Goal: Information Seeking & Learning: Find contact information

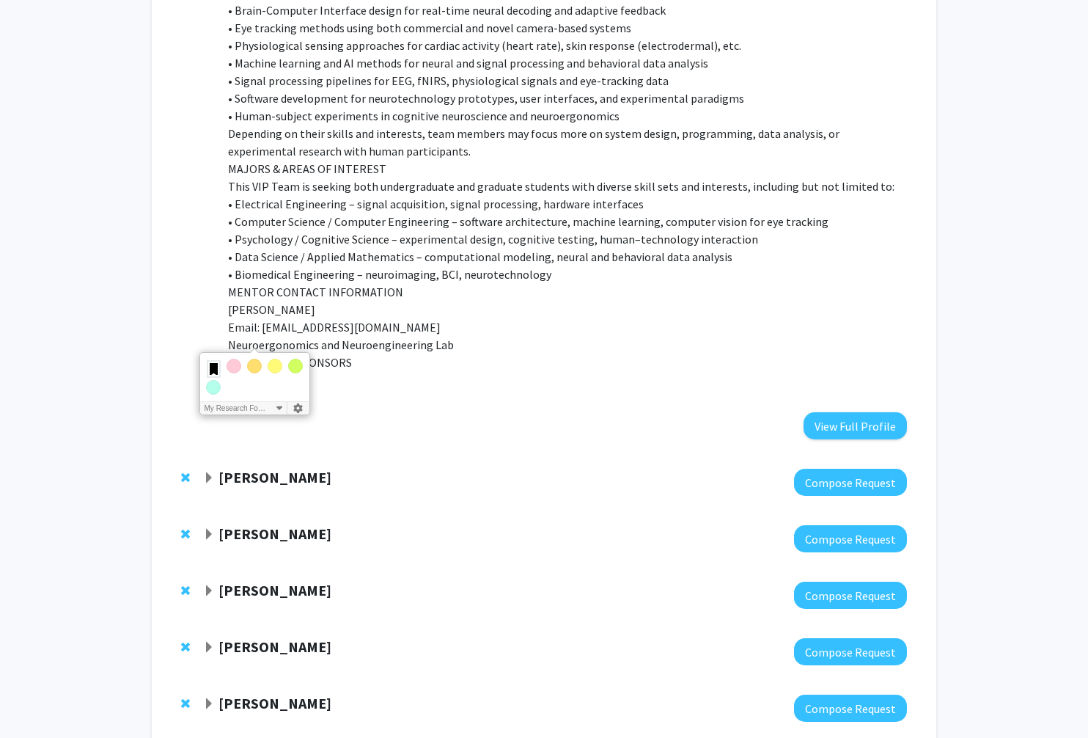
scroll to position [1411, 0]
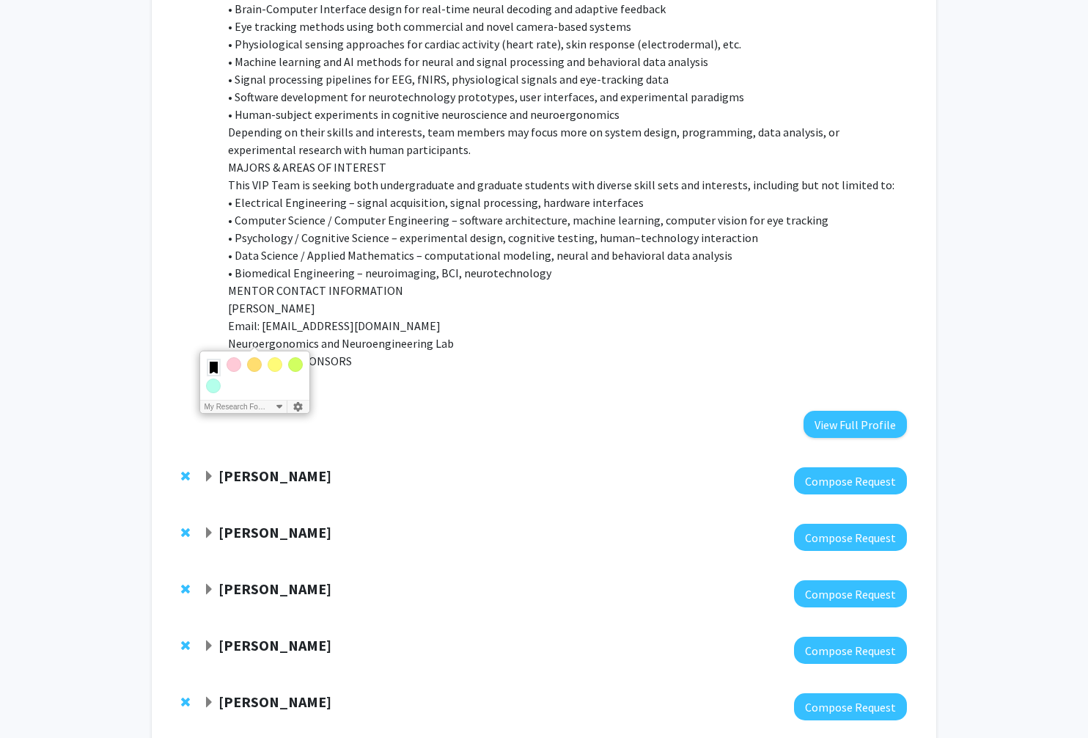
click at [188, 470] on span "Remove Mat Kelly from bookmarks" at bounding box center [185, 476] width 9 height 12
click at [185, 470] on span "Remove Xiao Huang from bookmarks" at bounding box center [185, 476] width 9 height 12
click at [185, 470] on span "Remove Feng Liu from bookmarks" at bounding box center [185, 476] width 9 height 12
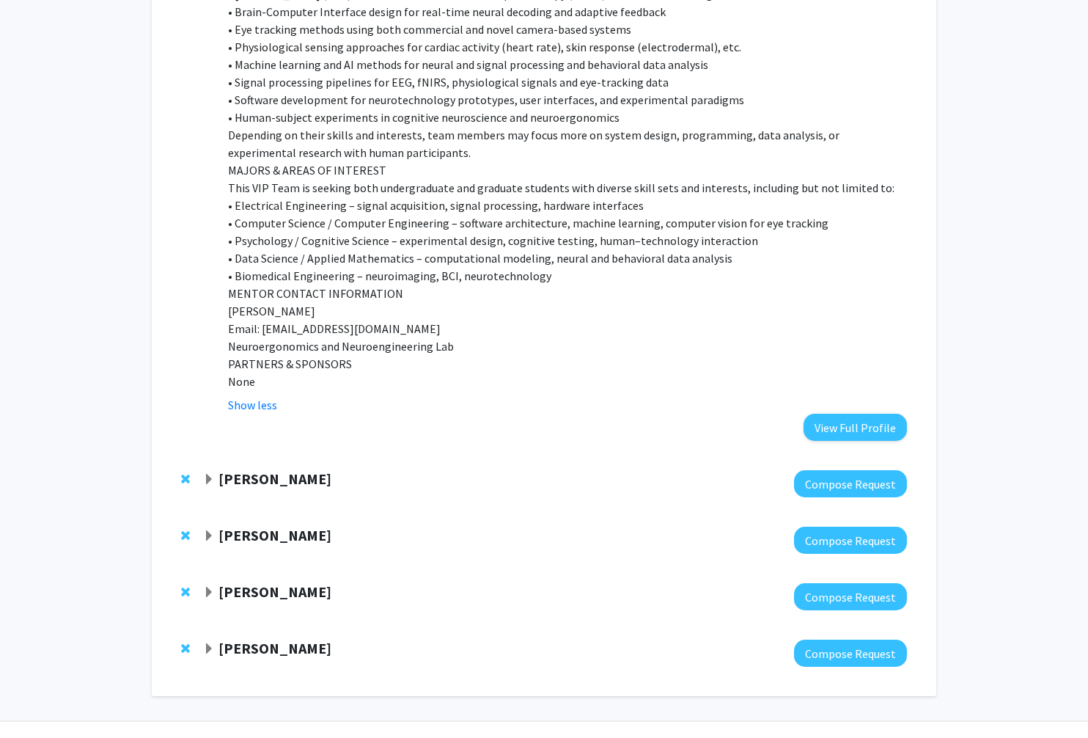
click at [185, 473] on span "Remove Gail Rosen from bookmarks" at bounding box center [185, 479] width 9 height 12
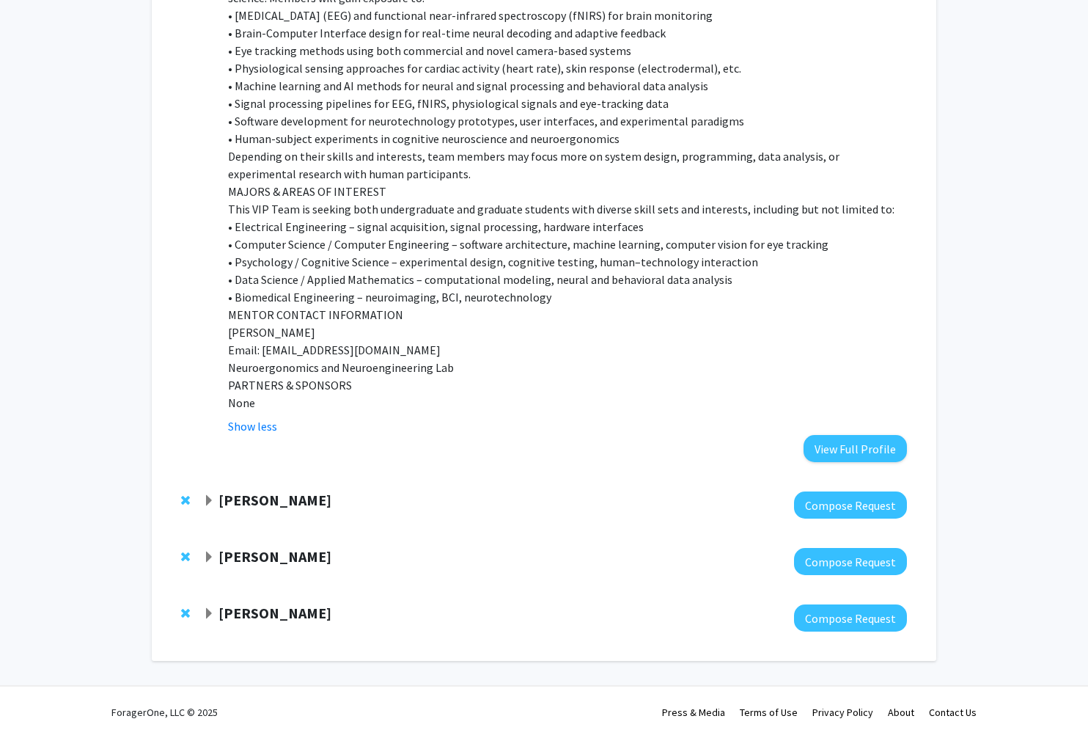
scroll to position [1351, 0]
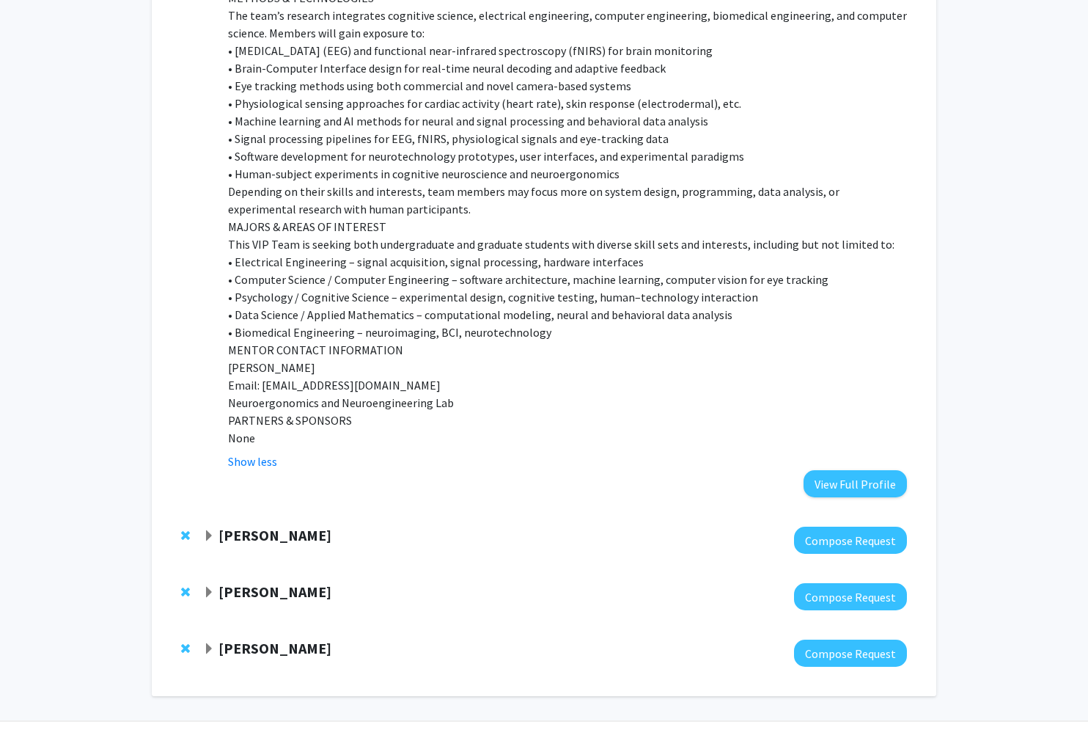
click at [187, 529] on span "Remove Chris Rodell from bookmarks" at bounding box center [185, 535] width 9 height 12
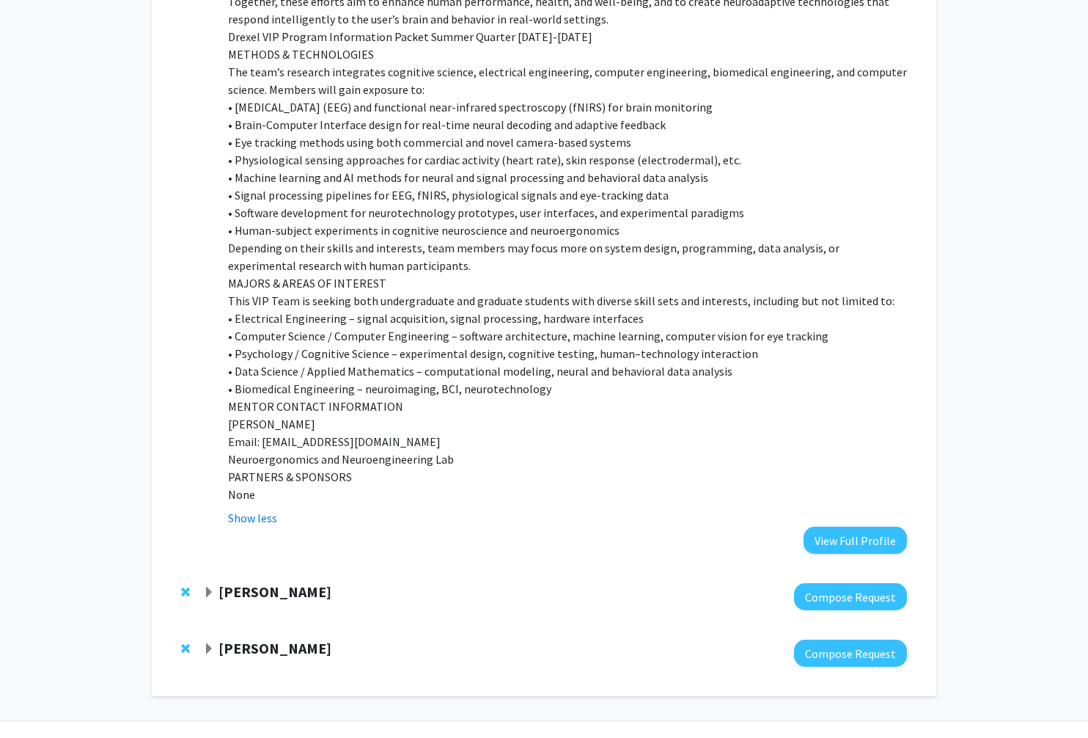
click at [179, 568] on div "[PERSON_NAME] Compose Request" at bounding box center [543, 596] width 755 height 56
click at [187, 586] on span "Remove Vikas Bhandawat from bookmarks" at bounding box center [185, 592] width 9 height 12
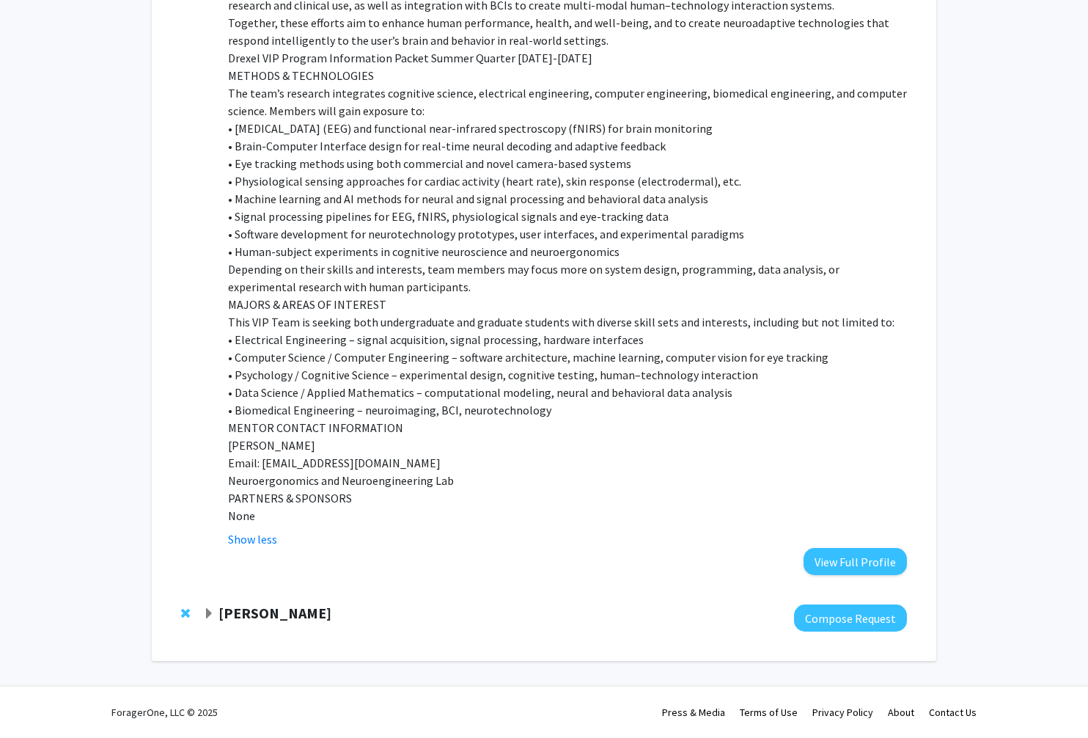
scroll to position [1238, 0]
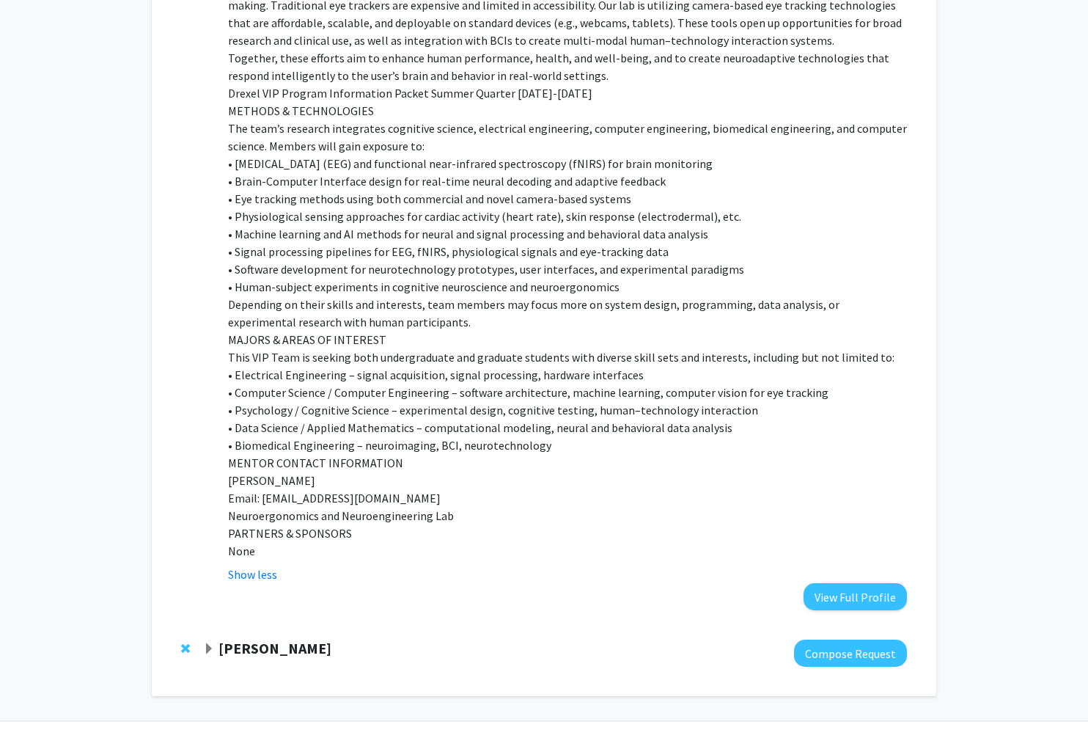
click at [185, 639] on div at bounding box center [188, 648] width 15 height 18
click at [185, 642] on span "Remove Meghan Smith from bookmarks" at bounding box center [185, 648] width 9 height 12
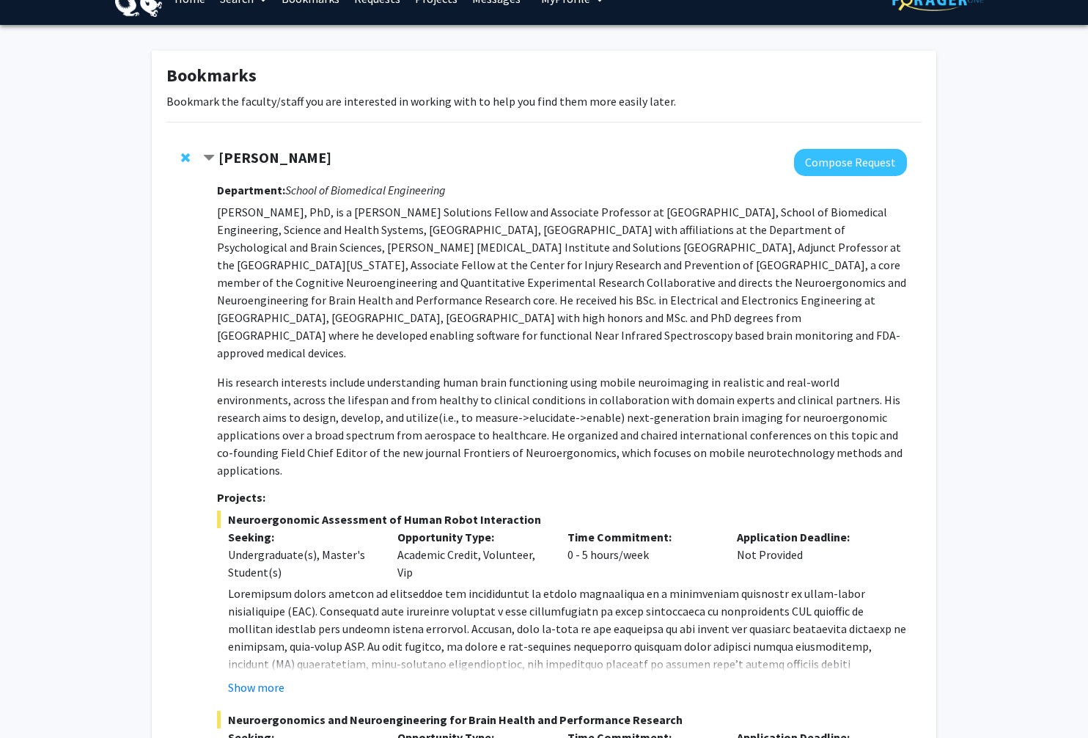
scroll to position [0, 0]
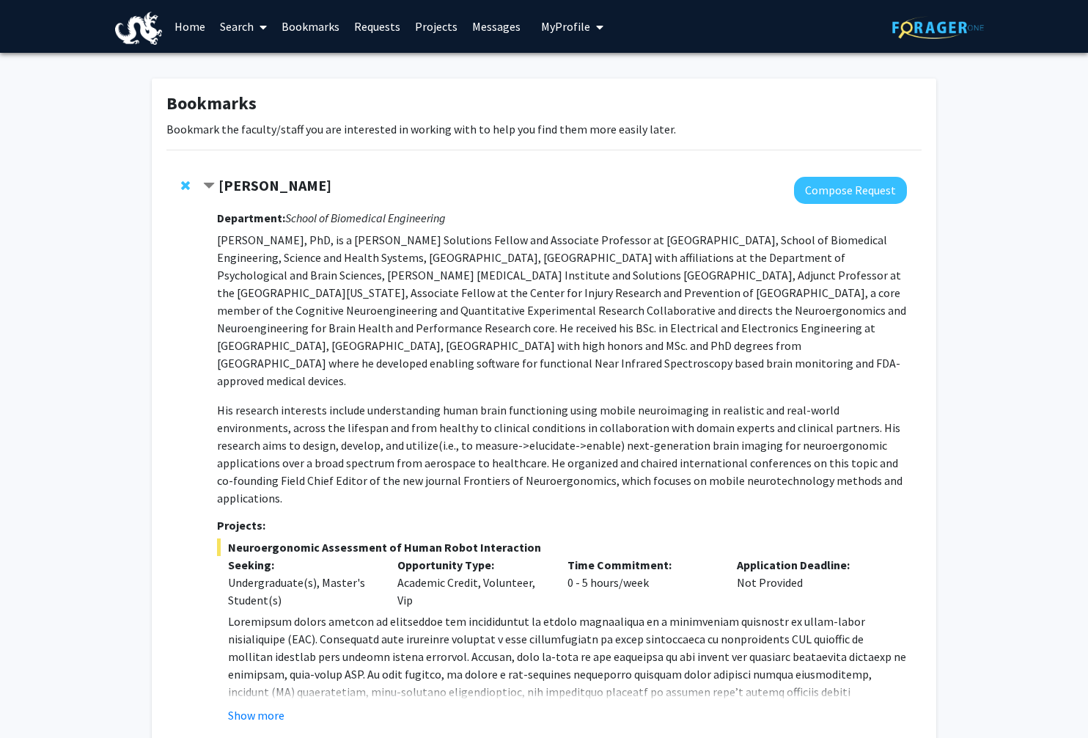
click at [210, 186] on span "Contract Hasan Ayaz Bookmark" at bounding box center [209, 186] width 12 height 12
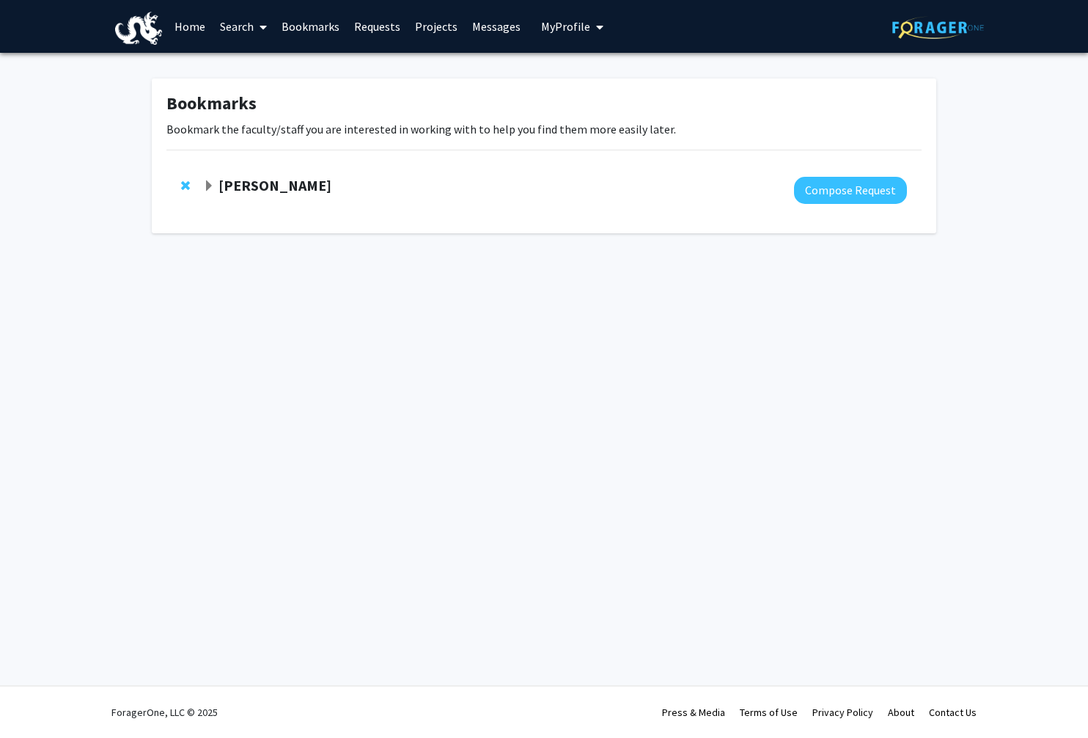
click at [238, 26] on link "Search" at bounding box center [244, 26] width 62 height 51
click at [280, 67] on span "Faculty/Staff" at bounding box center [267, 67] width 108 height 29
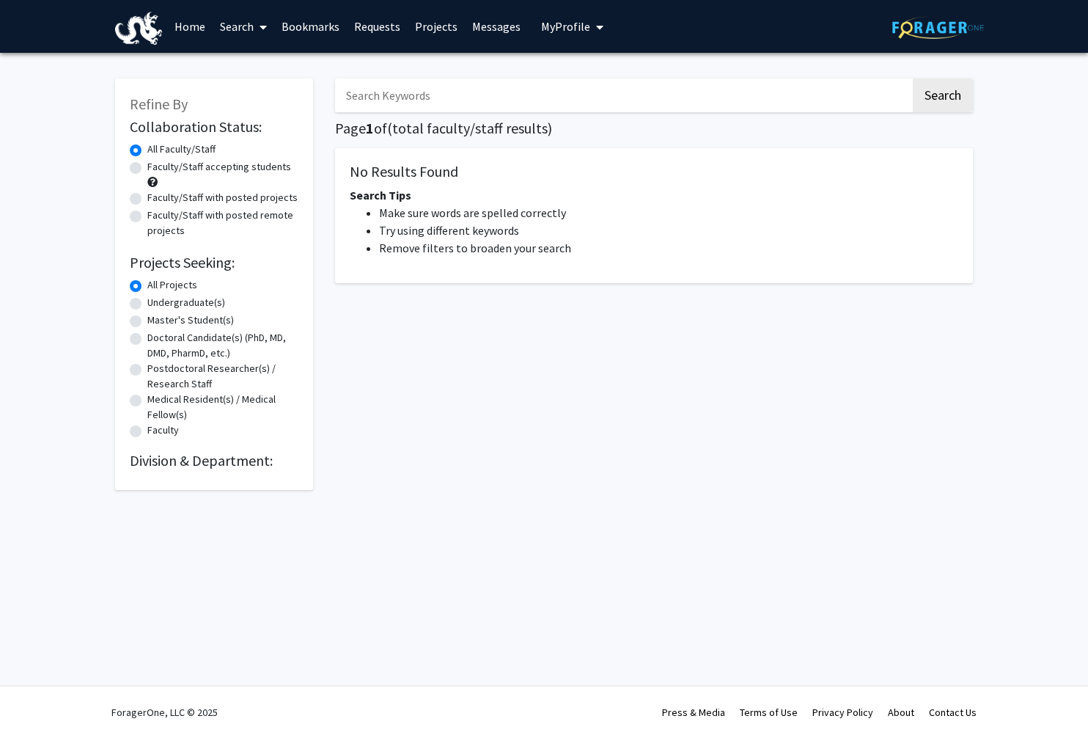
click at [427, 111] on input "Search Keywords" at bounding box center [623, 95] width 576 height 34
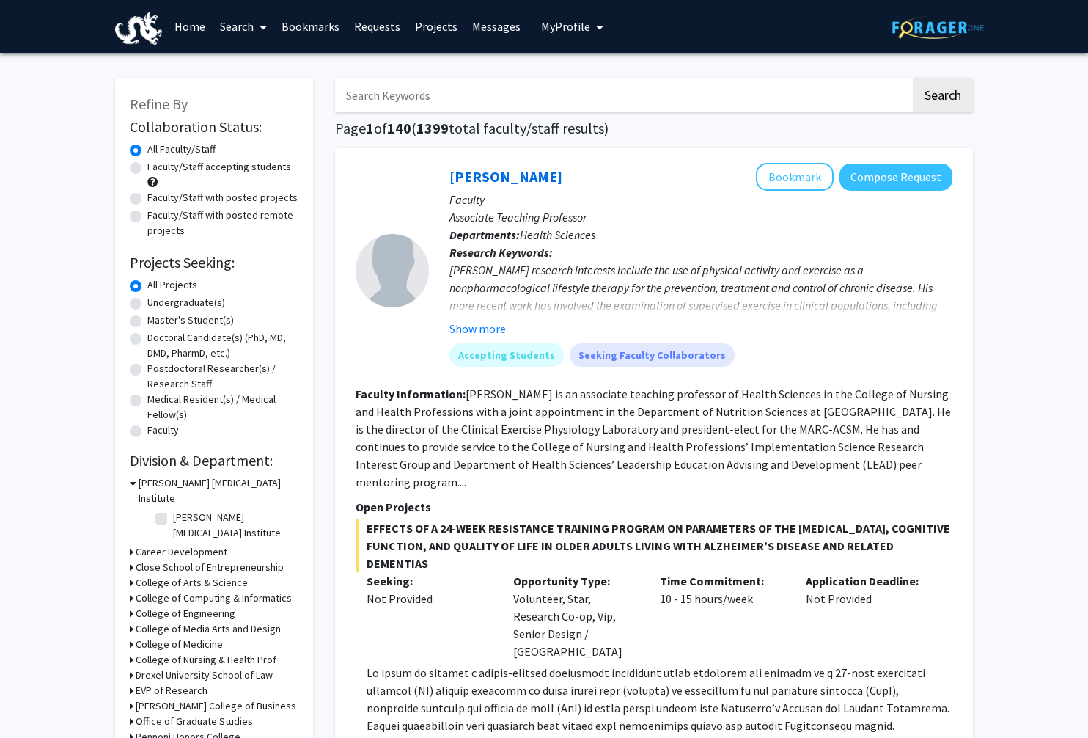
type input "vip"
click at [958, 100] on button "Search" at bounding box center [943, 95] width 60 height 34
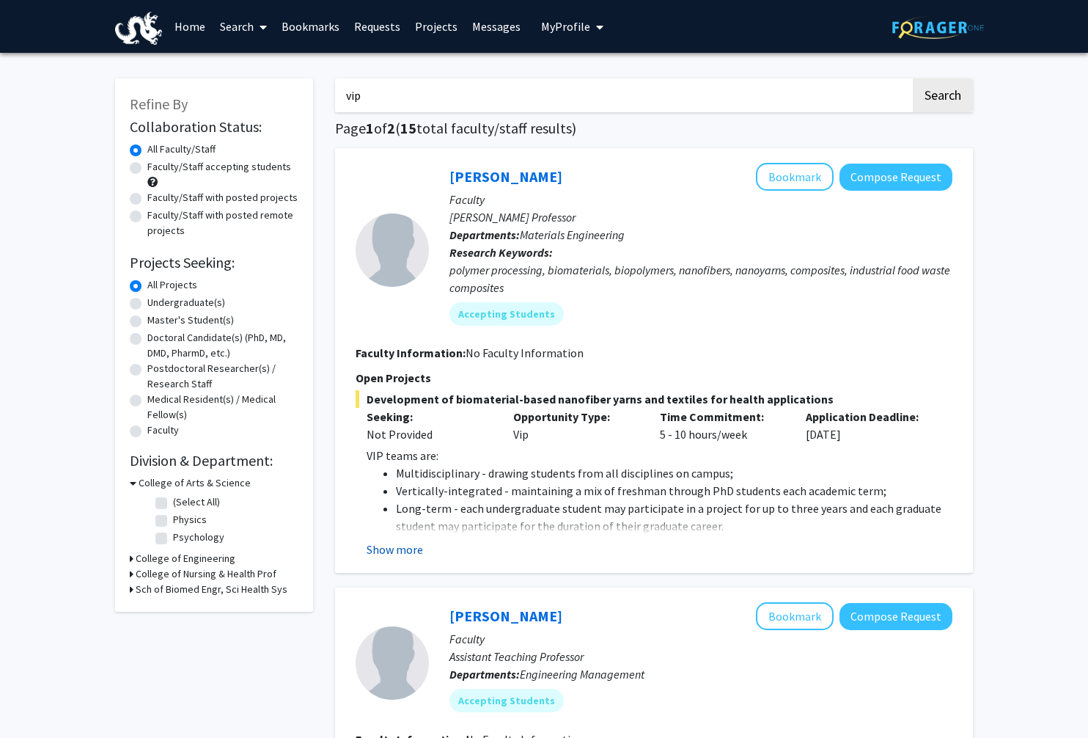
click at [406, 551] on button "Show more" at bounding box center [395, 549] width 56 height 18
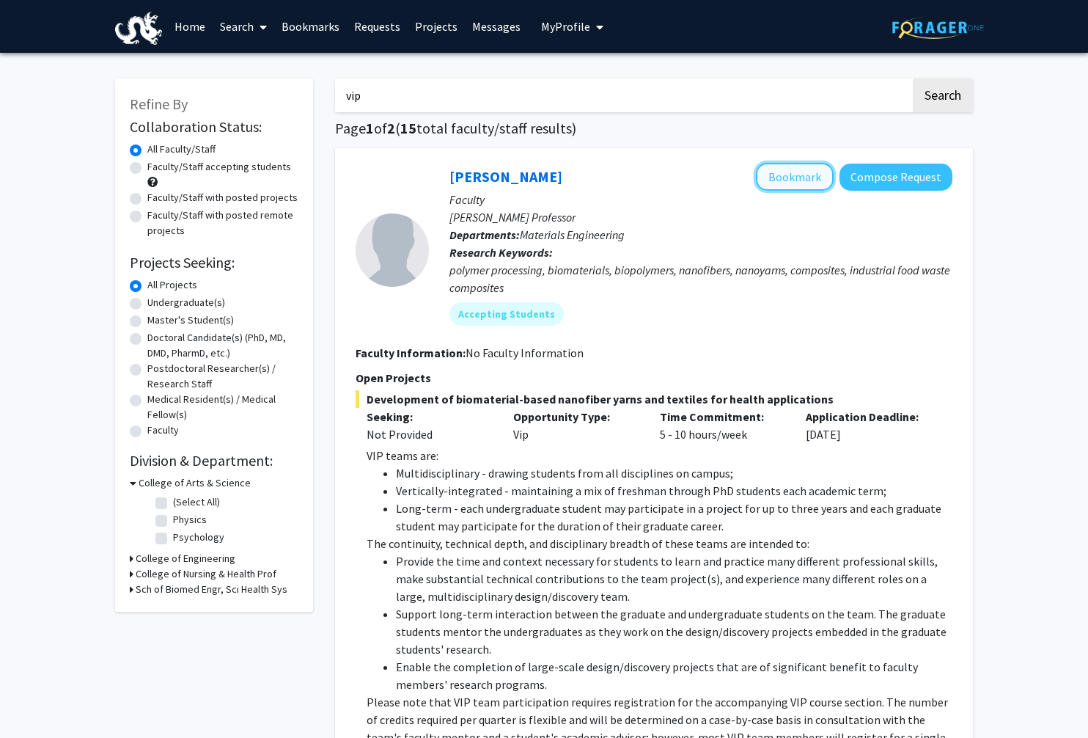
click at [812, 172] on button "Bookmark" at bounding box center [795, 177] width 78 height 28
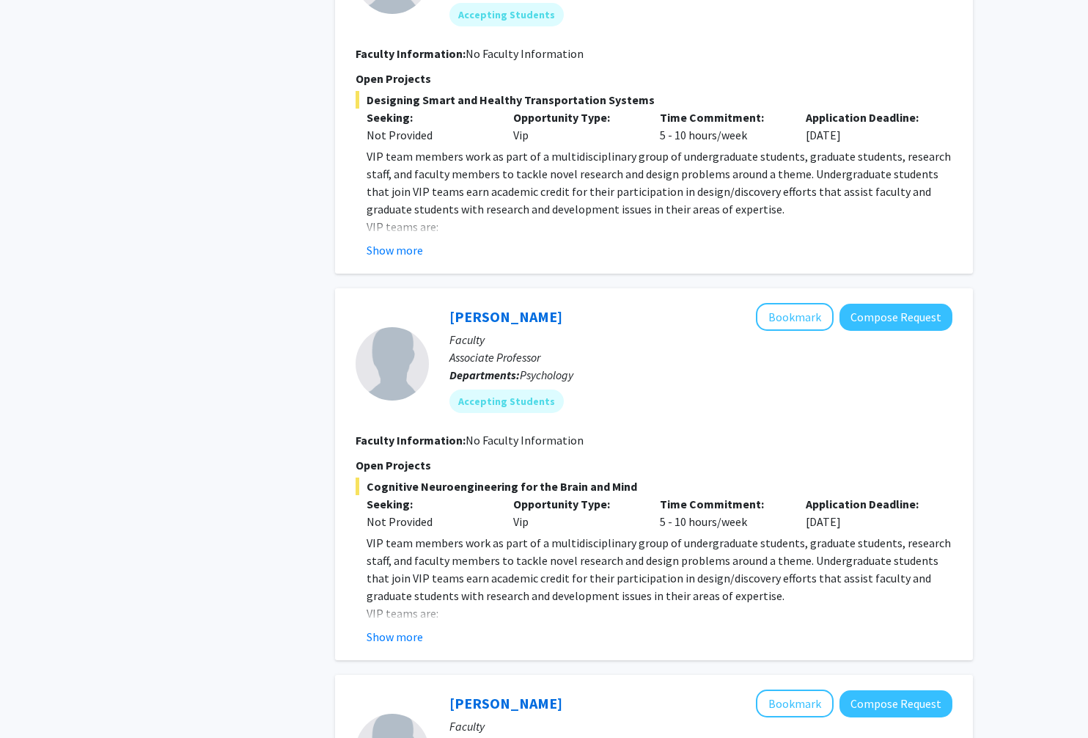
scroll to position [2903, 0]
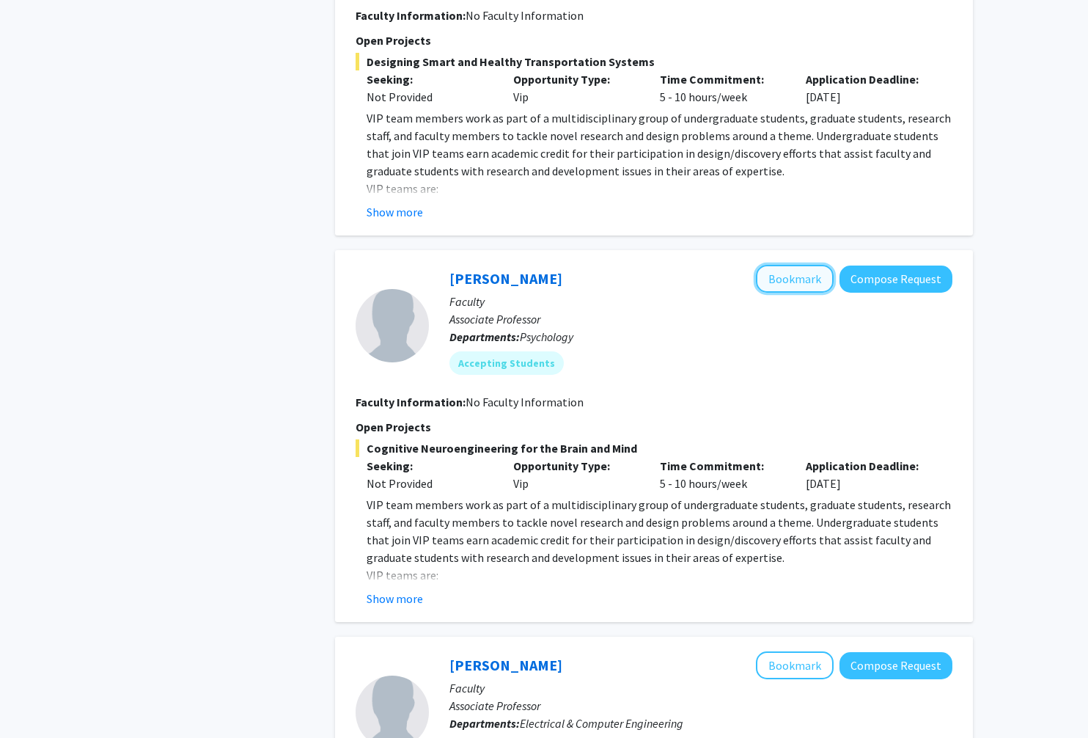
click at [801, 265] on button "Bookmark" at bounding box center [795, 279] width 78 height 28
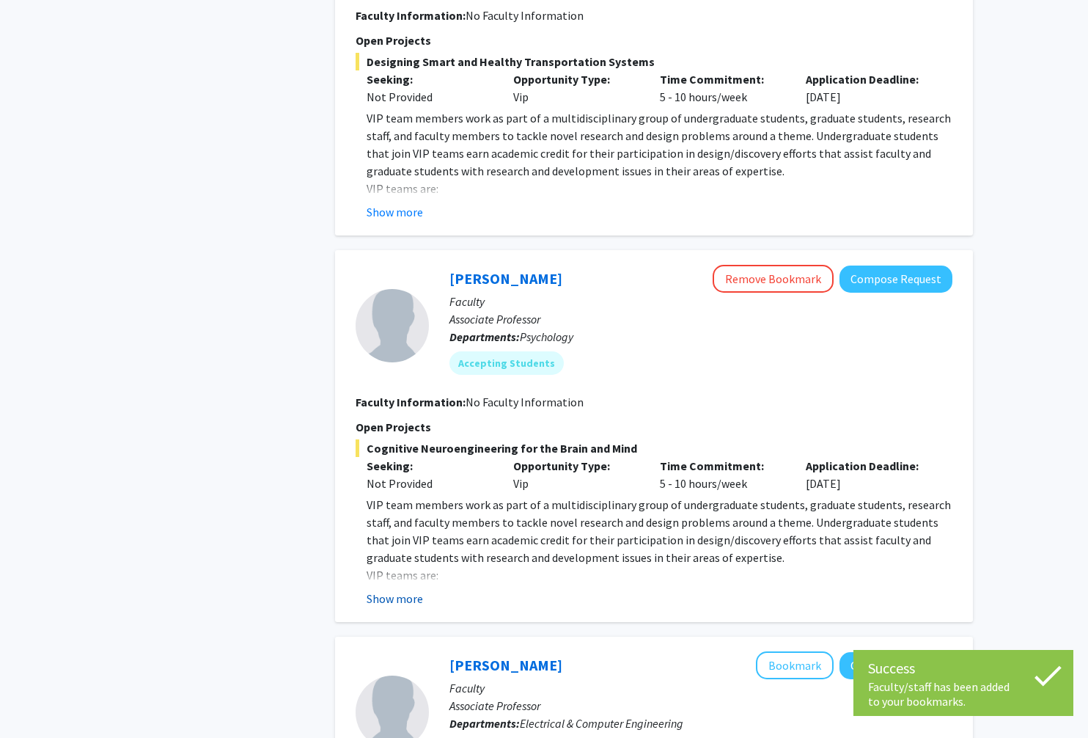
click at [412, 589] on button "Show more" at bounding box center [395, 598] width 56 height 18
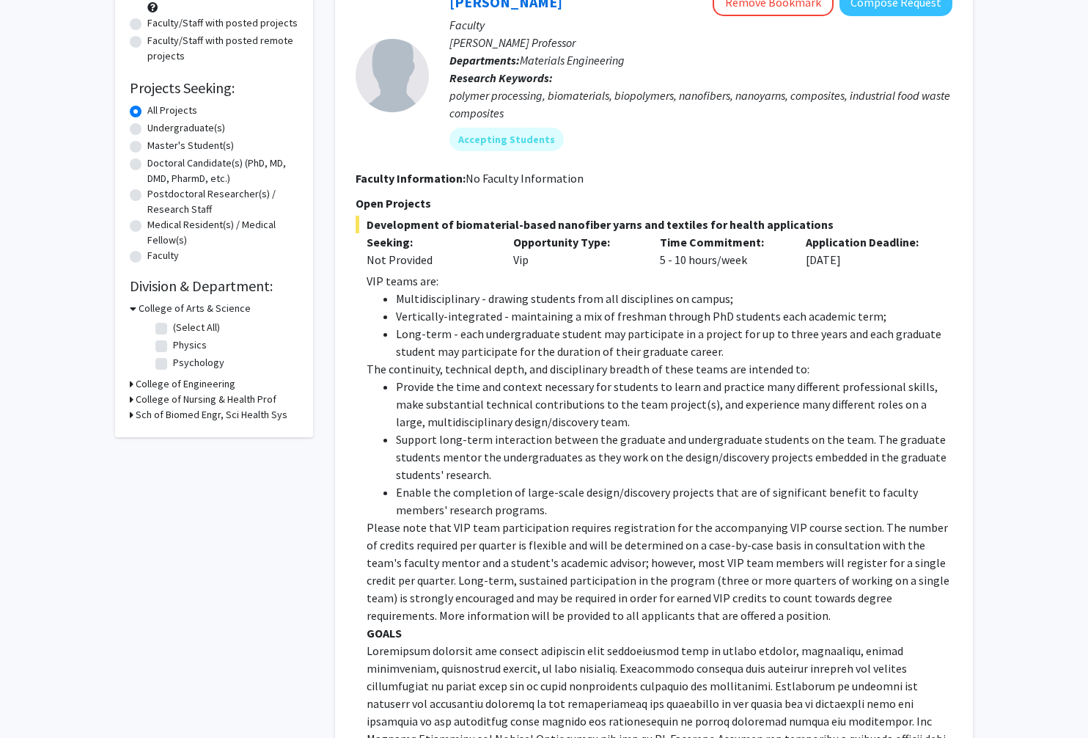
scroll to position [0, 0]
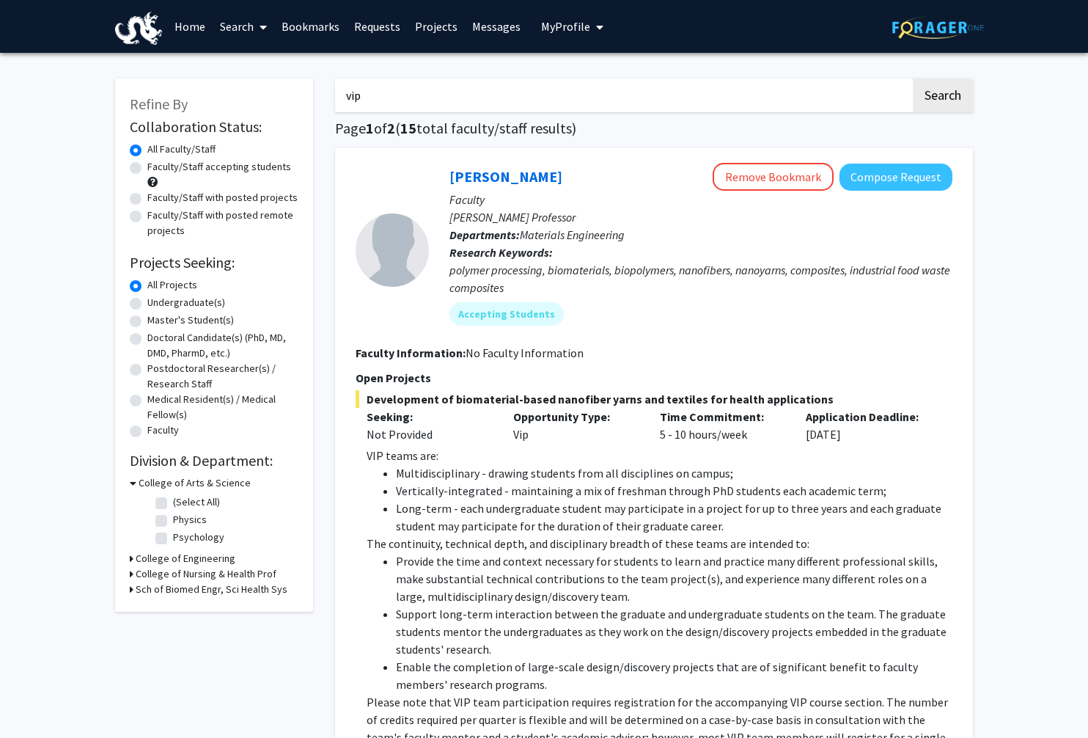
click at [326, 20] on link "Bookmarks" at bounding box center [310, 26] width 73 height 51
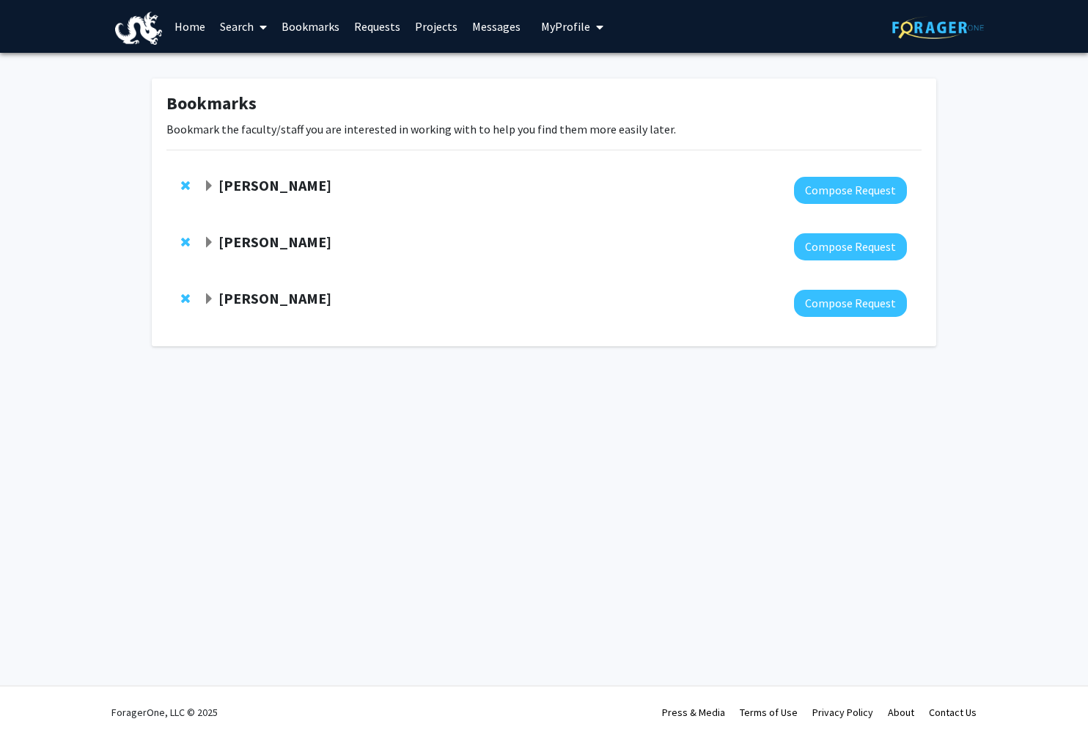
click at [210, 238] on span "Expand Caroline Schauer Bookmark" at bounding box center [209, 243] width 12 height 12
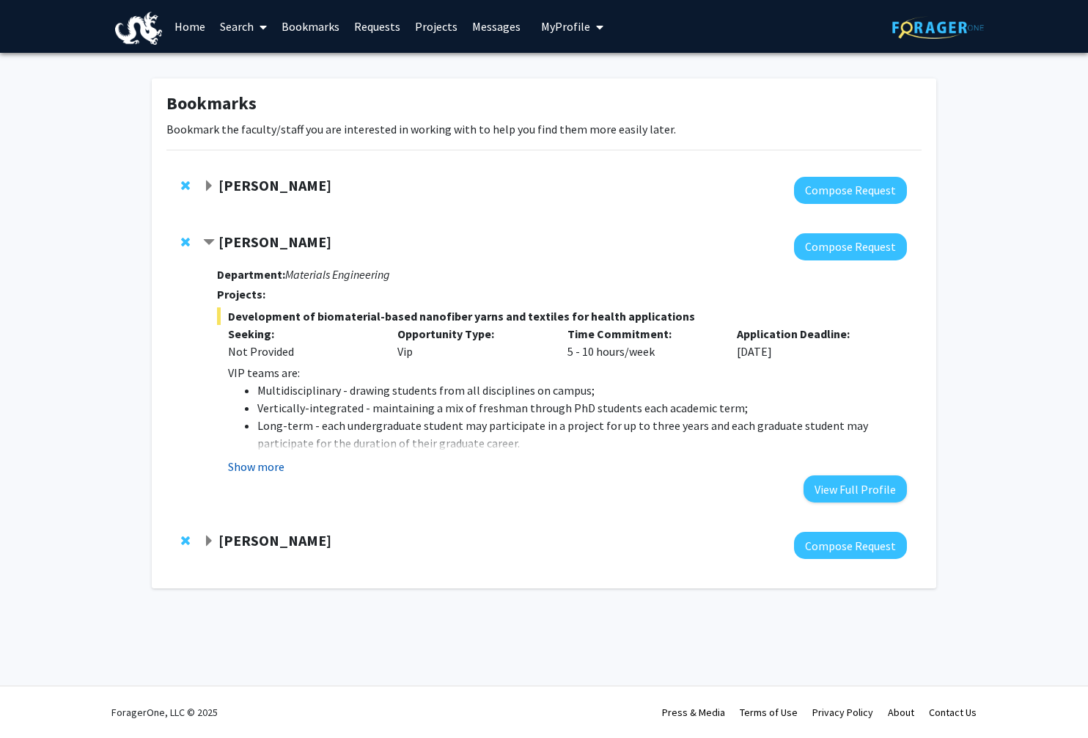
click at [240, 468] on button "Show more" at bounding box center [256, 467] width 56 height 18
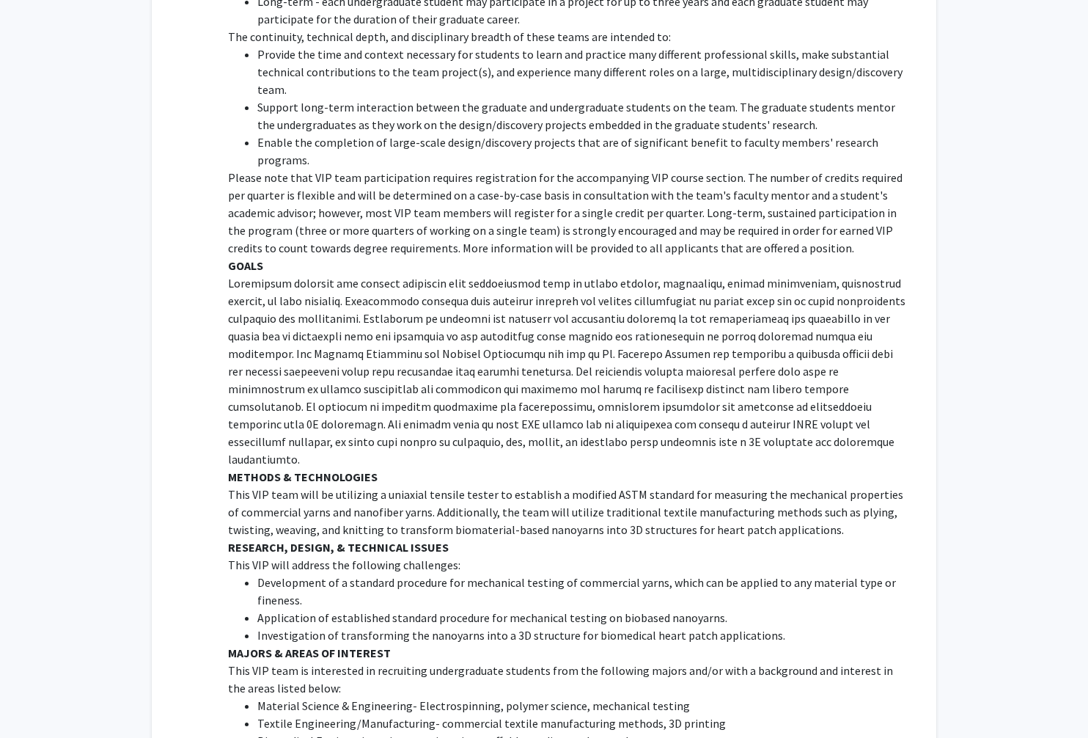
scroll to position [430, 0]
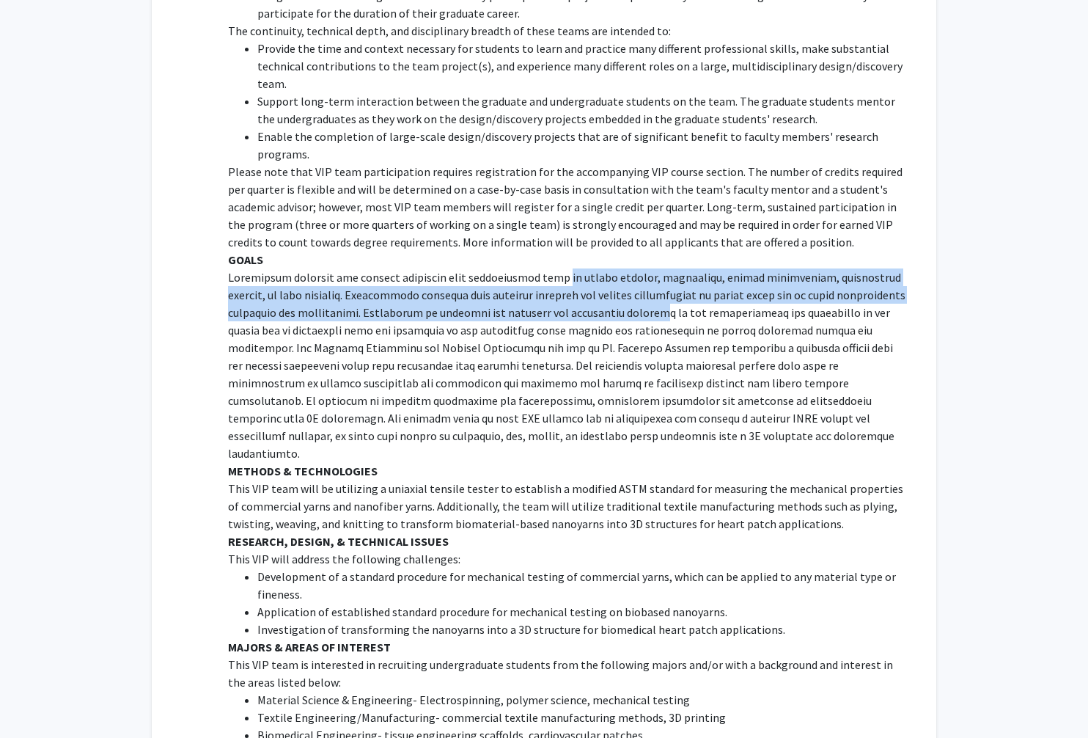
drag, startPoint x: 530, startPoint y: 261, endPoint x: 543, endPoint y: 299, distance: 40.1
click at [543, 299] on p at bounding box center [567, 365] width 679 height 194
click at [343, 292] on p at bounding box center [567, 365] width 679 height 194
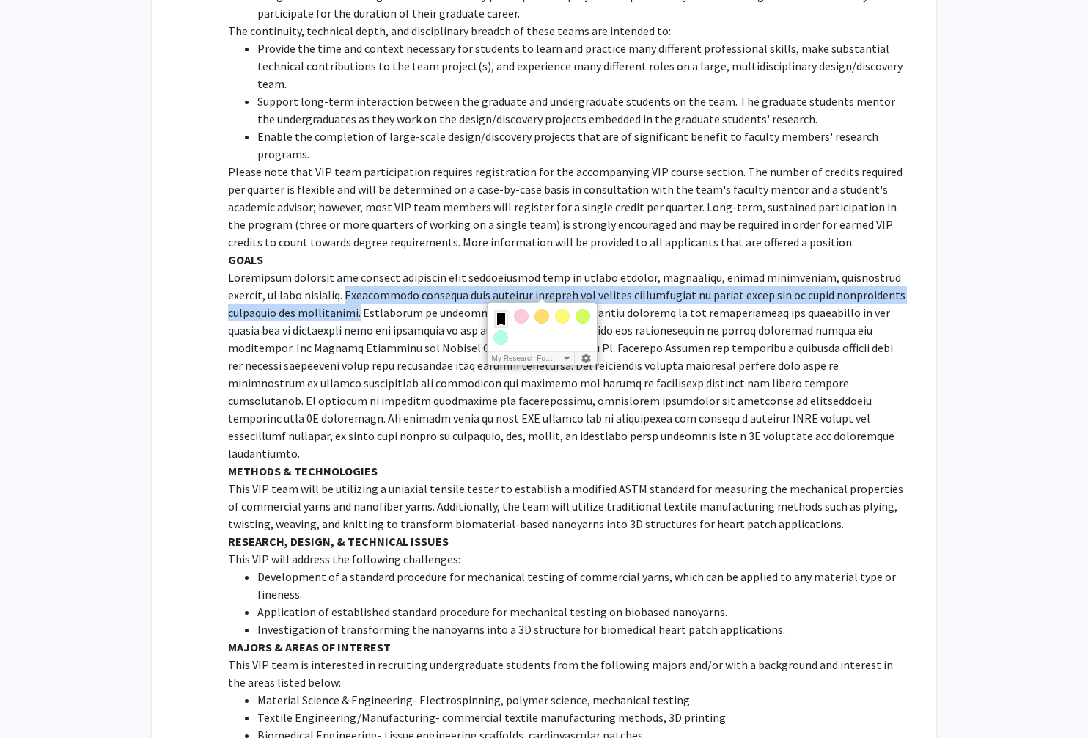
drag, startPoint x: 298, startPoint y: 279, endPoint x: 274, endPoint y: 294, distance: 28.3
click at [274, 294] on p at bounding box center [567, 365] width 679 height 194
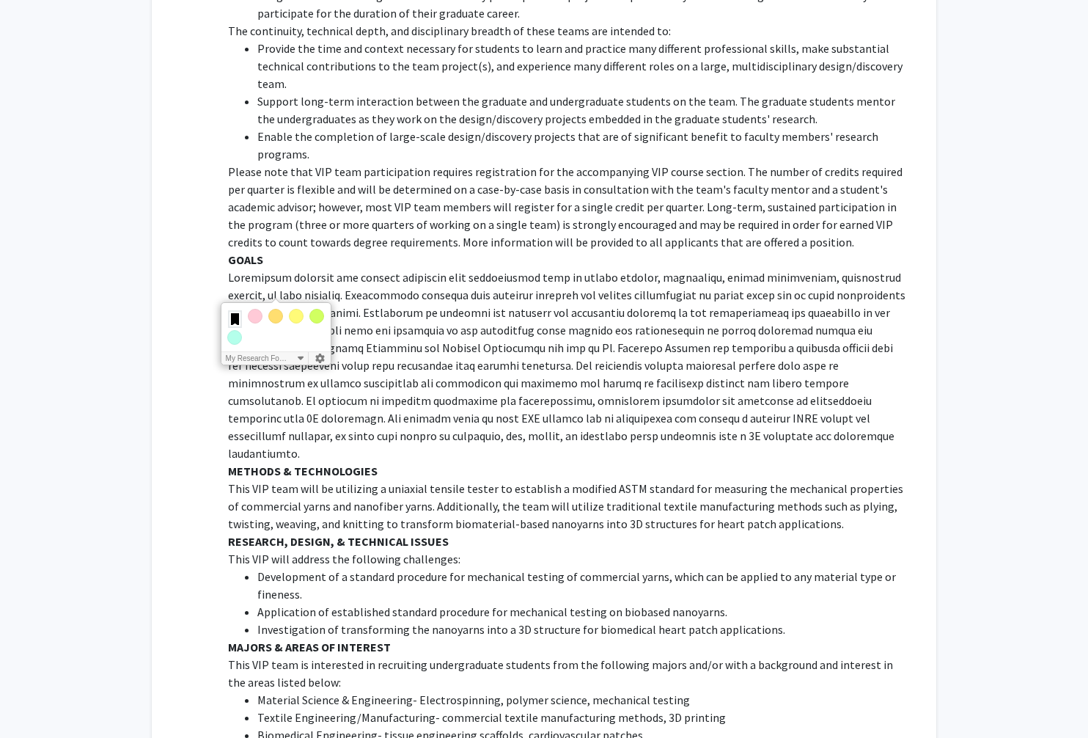
click at [347, 307] on p at bounding box center [567, 365] width 679 height 194
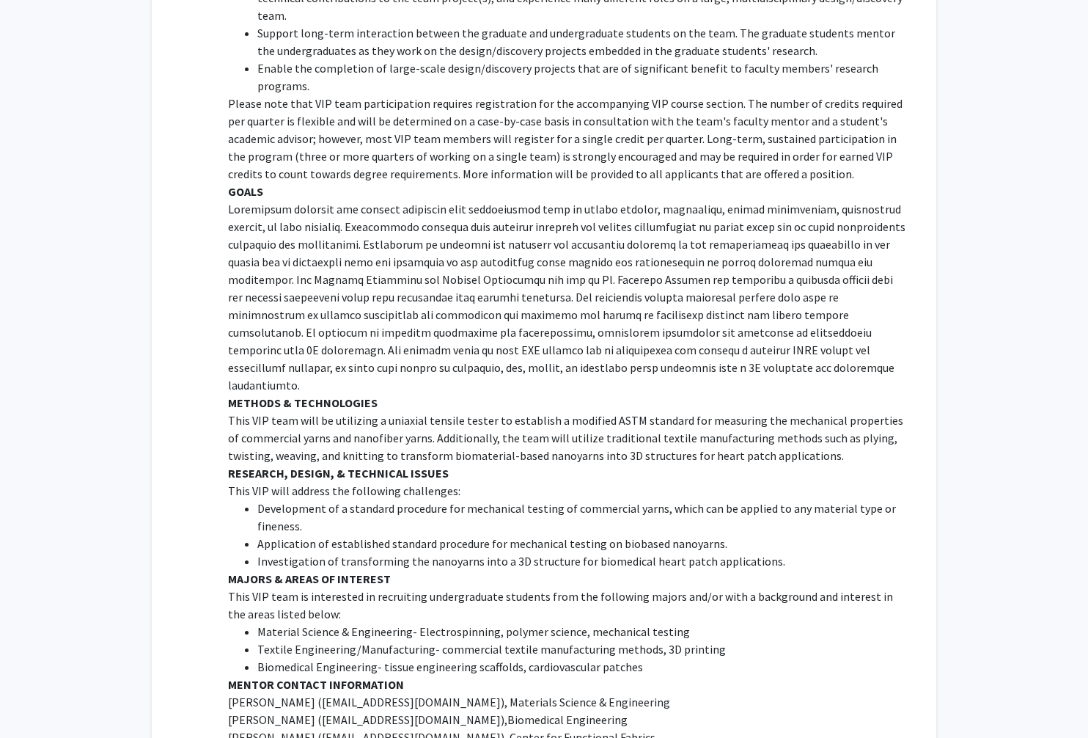
scroll to position [497, 0]
click at [275, 711] on p "[PERSON_NAME] ( [EMAIL_ADDRESS][DOMAIN_NAME]), Biomedical Engineering" at bounding box center [567, 720] width 679 height 18
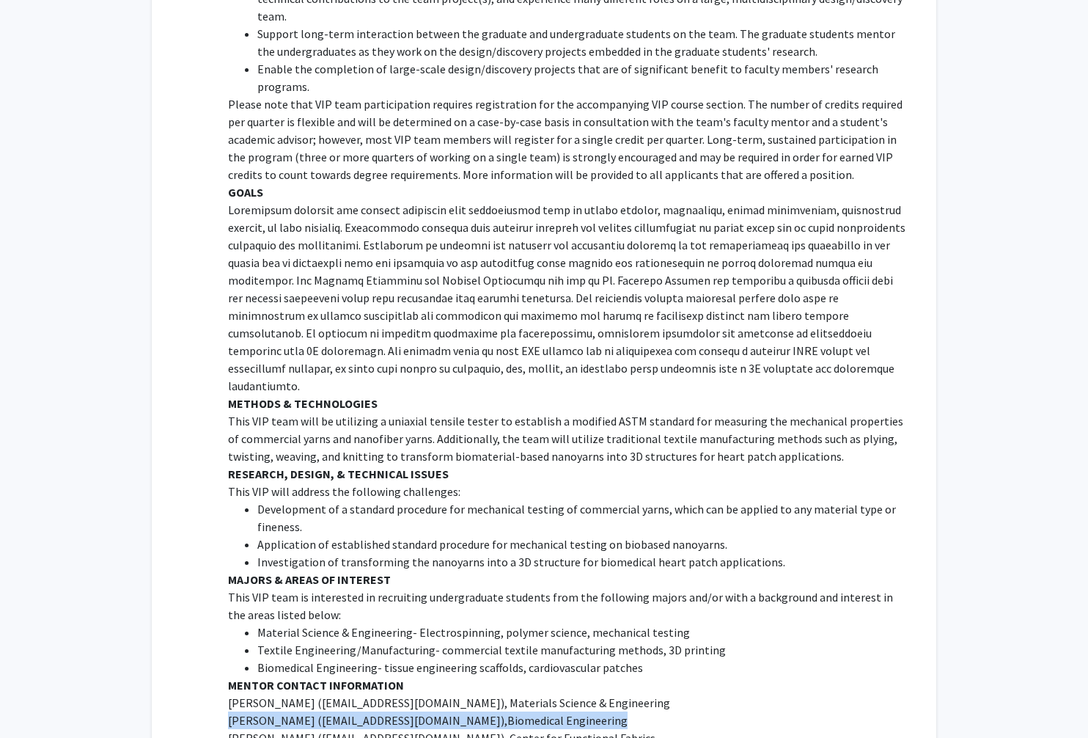
click at [275, 711] on p "[PERSON_NAME] ( [EMAIL_ADDRESS][DOMAIN_NAME]), Biomedical Engineering" at bounding box center [567, 720] width 679 height 18
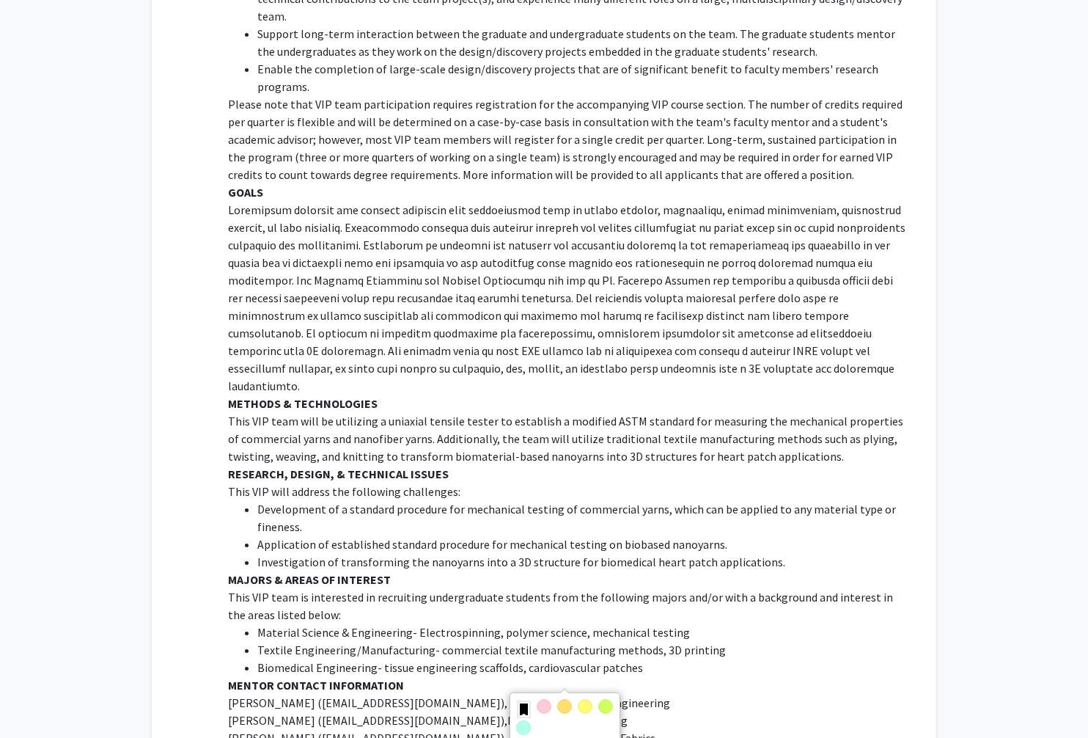
click at [400, 623] on li "Material Science & Engineering- Electrospinning, polymer science, mechanical te…" at bounding box center [582, 632] width 650 height 18
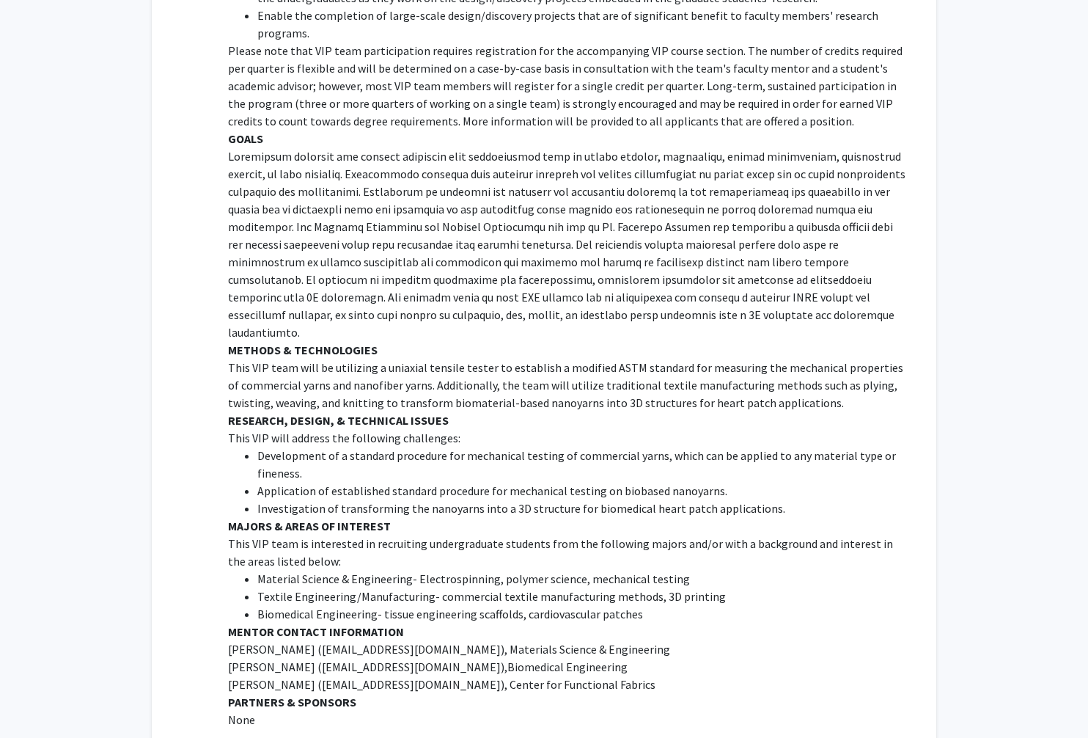
scroll to position [719, 0]
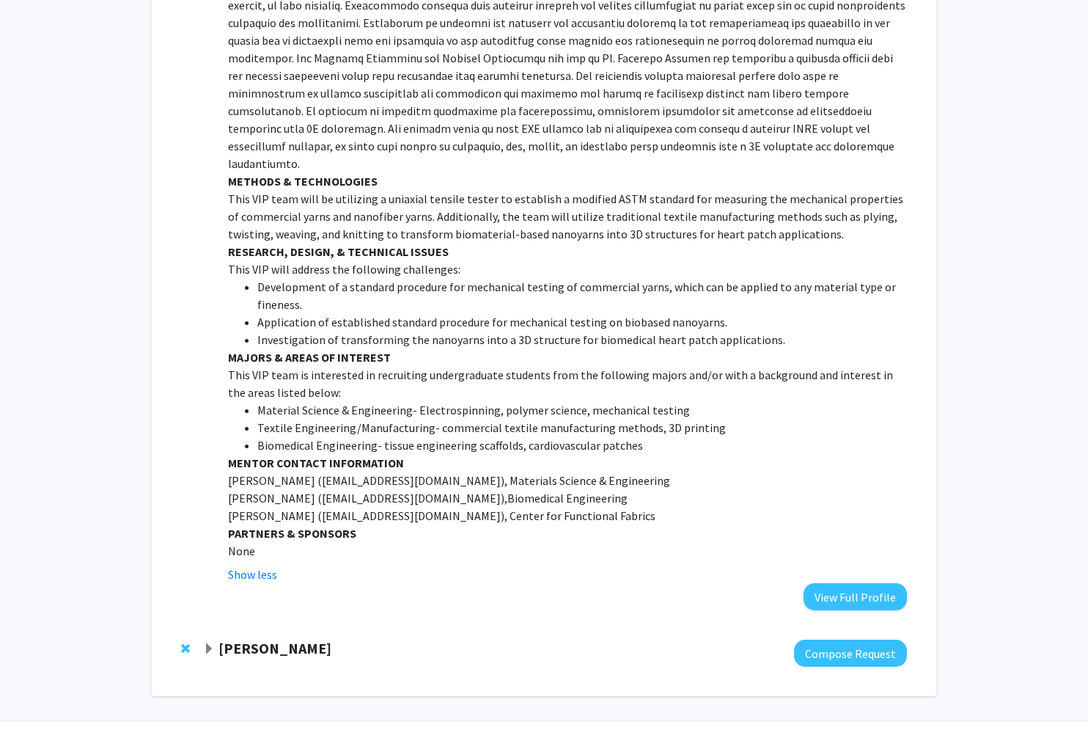
click at [209, 643] on span "Expand John Medaglia Bookmark" at bounding box center [209, 649] width 12 height 12
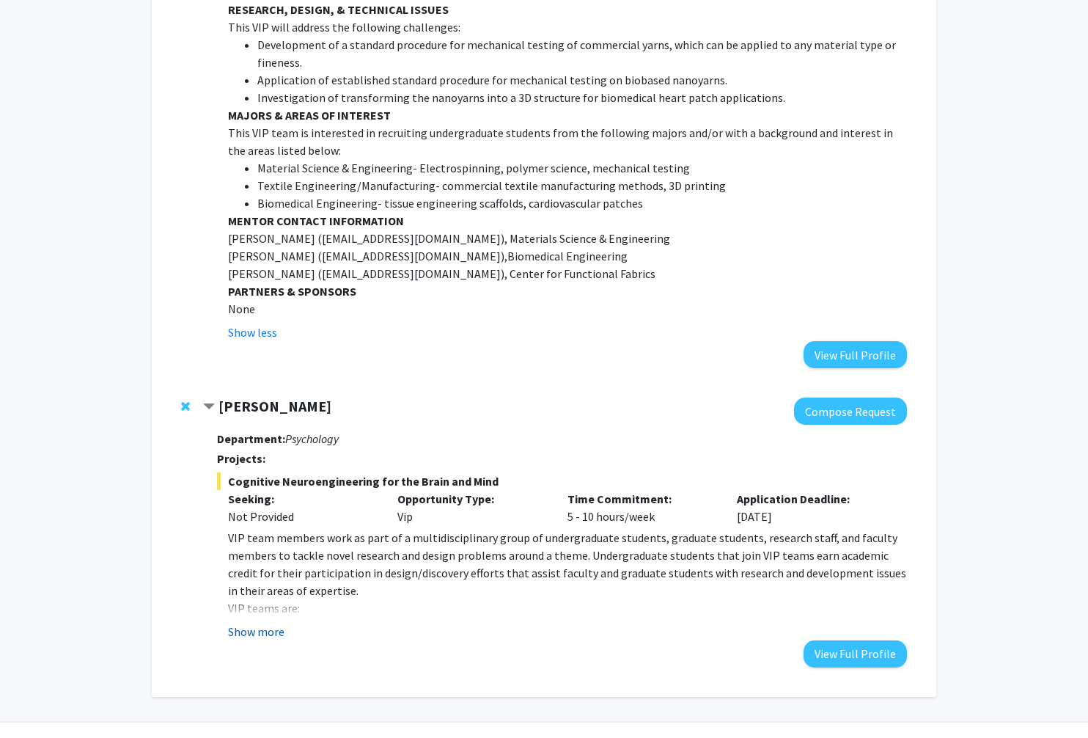
click at [258, 622] on button "Show more" at bounding box center [256, 631] width 56 height 18
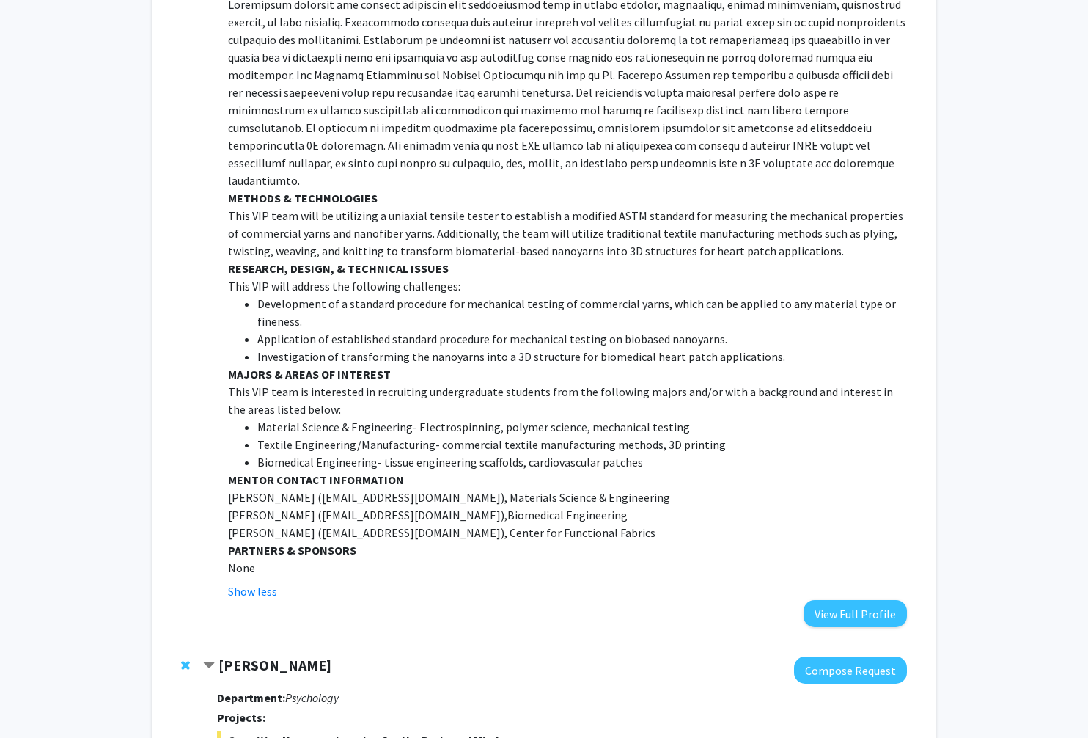
scroll to position [540, 0]
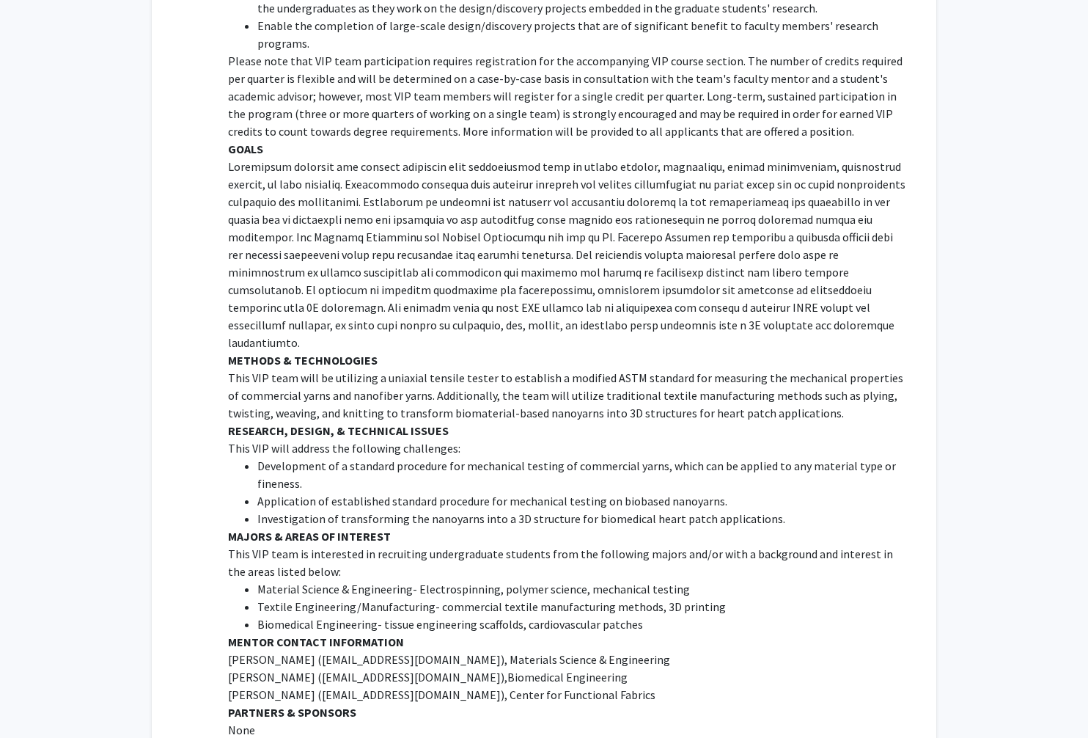
click at [306, 668] on p "[PERSON_NAME] ( [EMAIL_ADDRESS][DOMAIN_NAME]), Biomedical Engineering" at bounding box center [567, 677] width 679 height 18
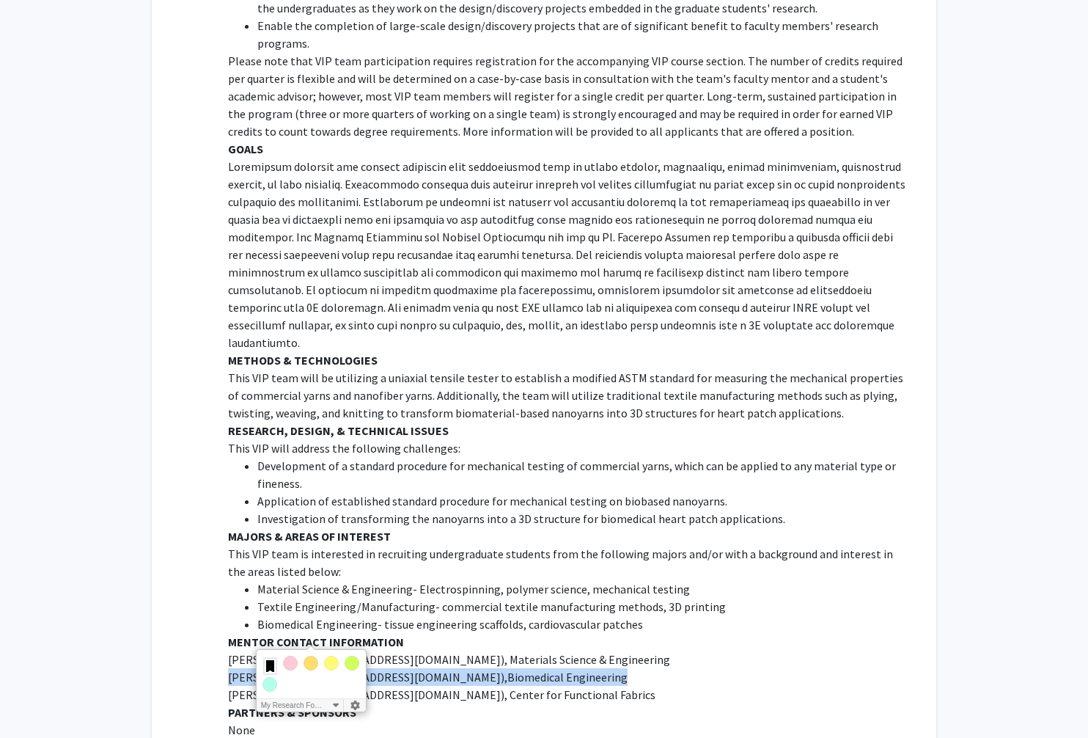
click at [306, 668] on p "[PERSON_NAME] ( [EMAIL_ADDRESS][DOMAIN_NAME]), Biomedical Engineering" at bounding box center [567, 677] width 679 height 18
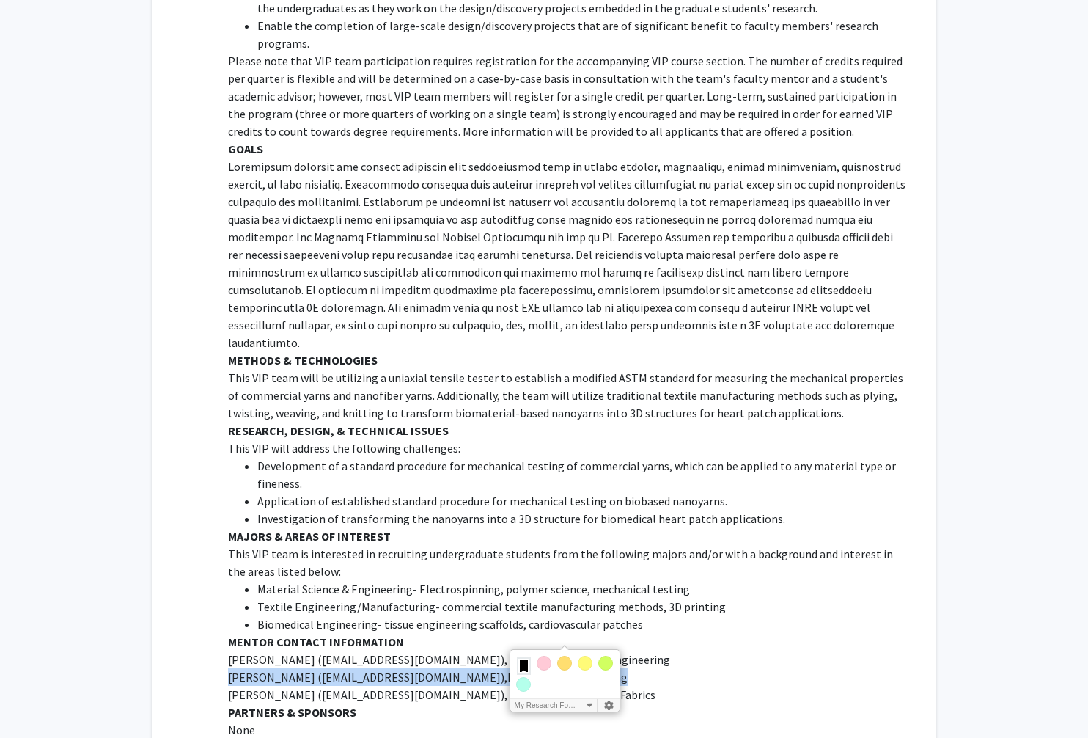
click at [229, 668] on p "[PERSON_NAME] ( [EMAIL_ADDRESS][DOMAIN_NAME]), Biomedical Engineering" at bounding box center [567, 677] width 679 height 18
drag, startPoint x: 224, startPoint y: 639, endPoint x: 345, endPoint y: 639, distance: 121.7
click at [345, 639] on fg-read-more "VIP teams are: Multidisciplinary - drawing students from all disciplines on cam…" at bounding box center [562, 292] width 690 height 938
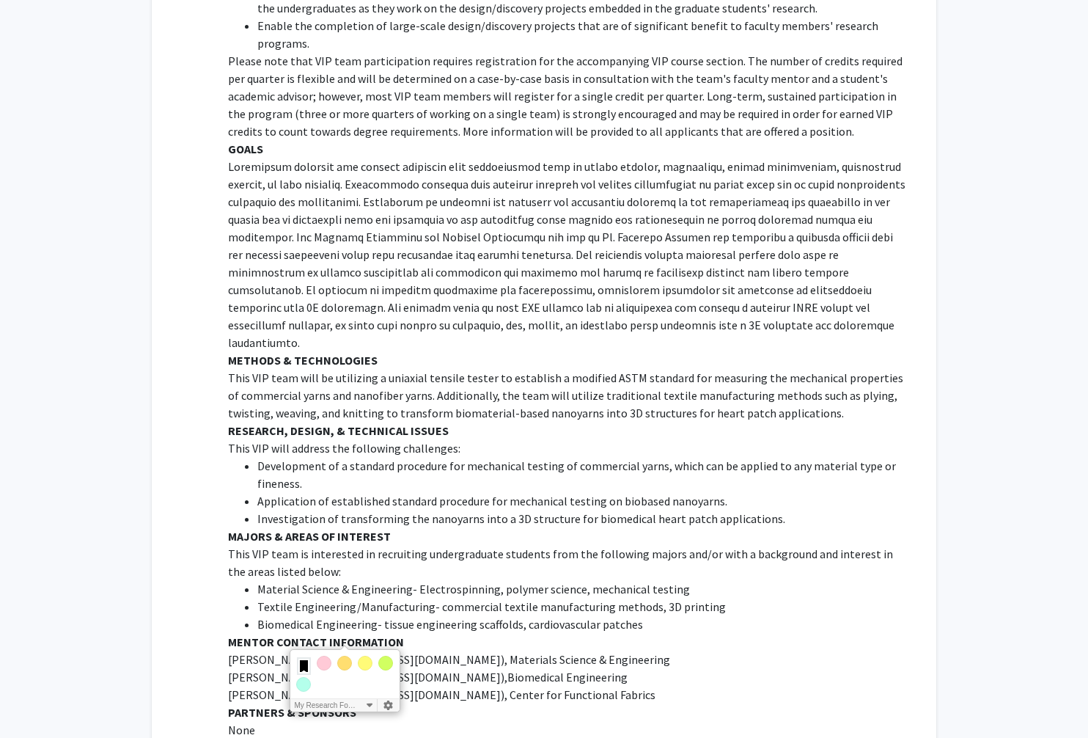
copy p "[PERSON_NAME]"
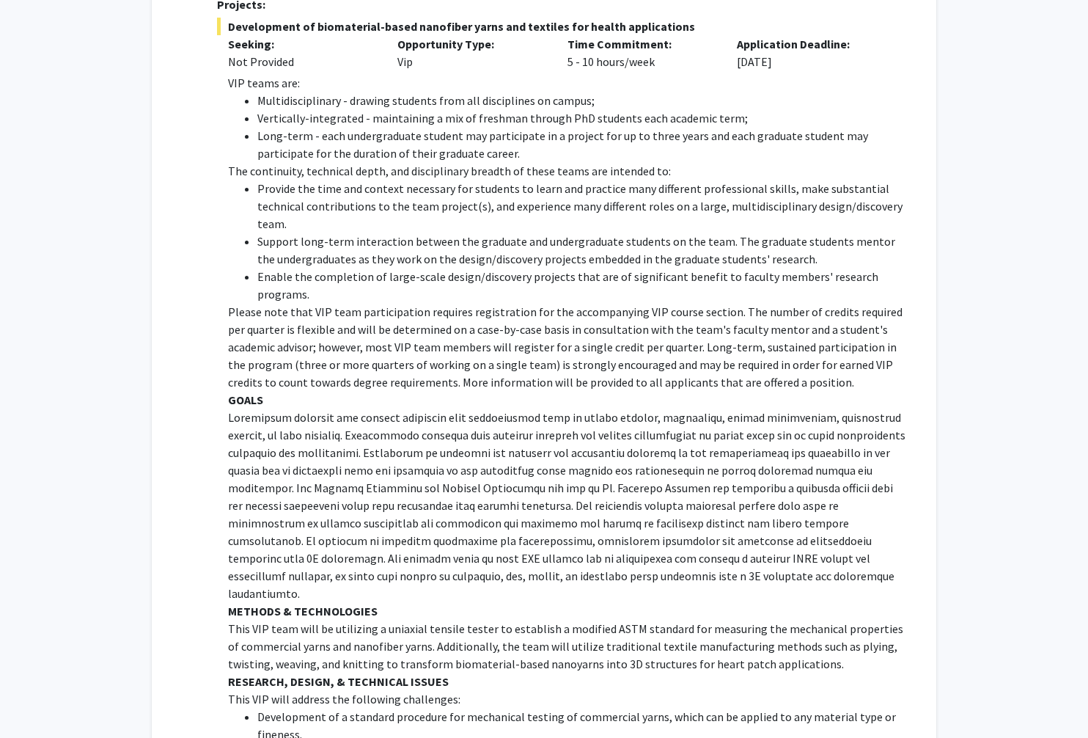
scroll to position [0, 0]
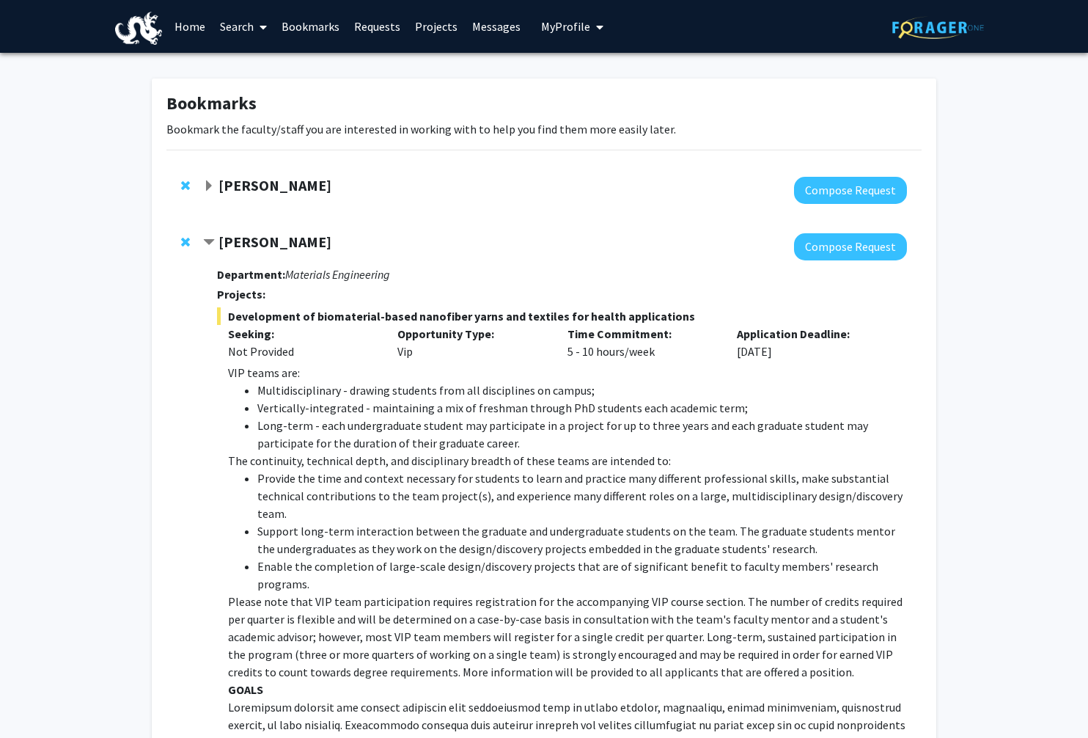
click at [183, 23] on link "Home" at bounding box center [189, 26] width 45 height 51
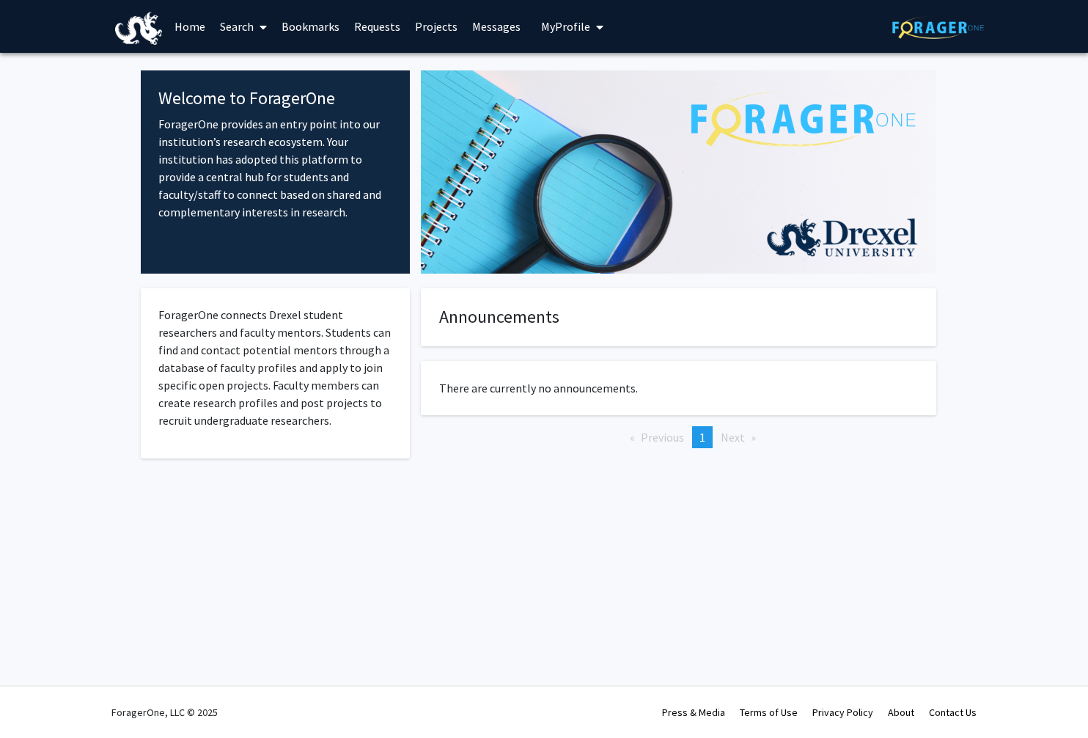
click at [231, 29] on link "Search" at bounding box center [244, 26] width 62 height 51
click at [249, 65] on span "Faculty/Staff" at bounding box center [267, 67] width 108 height 29
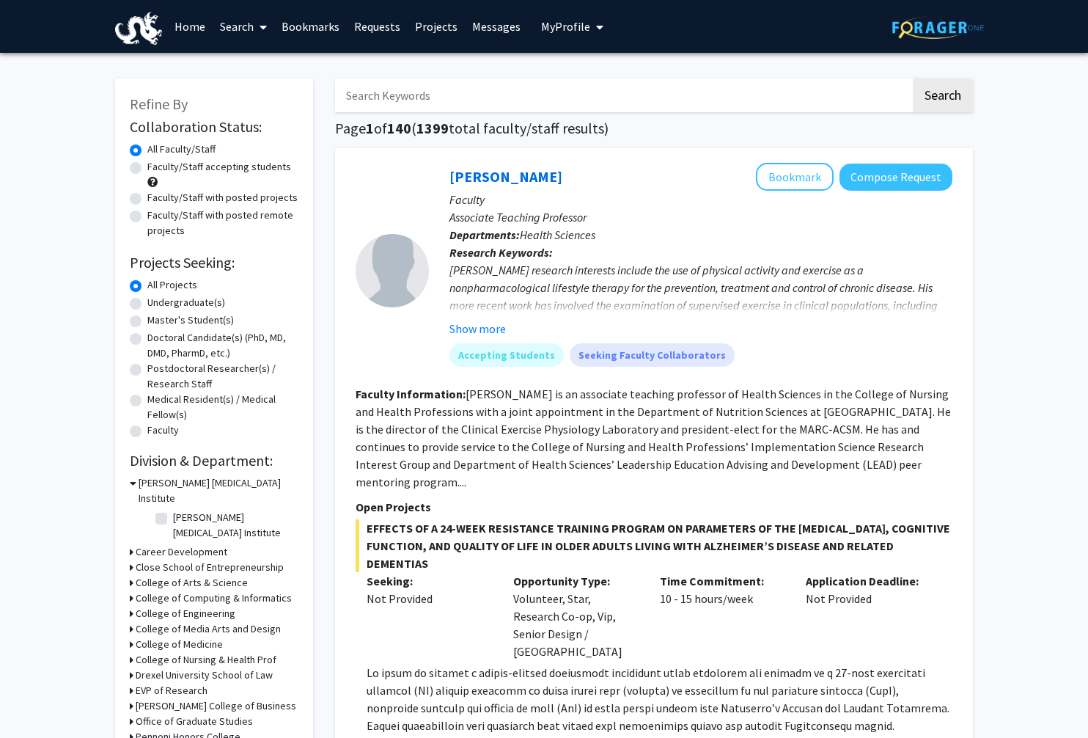
click at [413, 100] on input "Search Keywords" at bounding box center [623, 95] width 576 height 34
paste input "[PERSON_NAME]"
type input "[PERSON_NAME]"
click at [913, 78] on button "Search" at bounding box center [943, 95] width 60 height 34
click at [316, 11] on link "Bookmarks" at bounding box center [310, 26] width 73 height 51
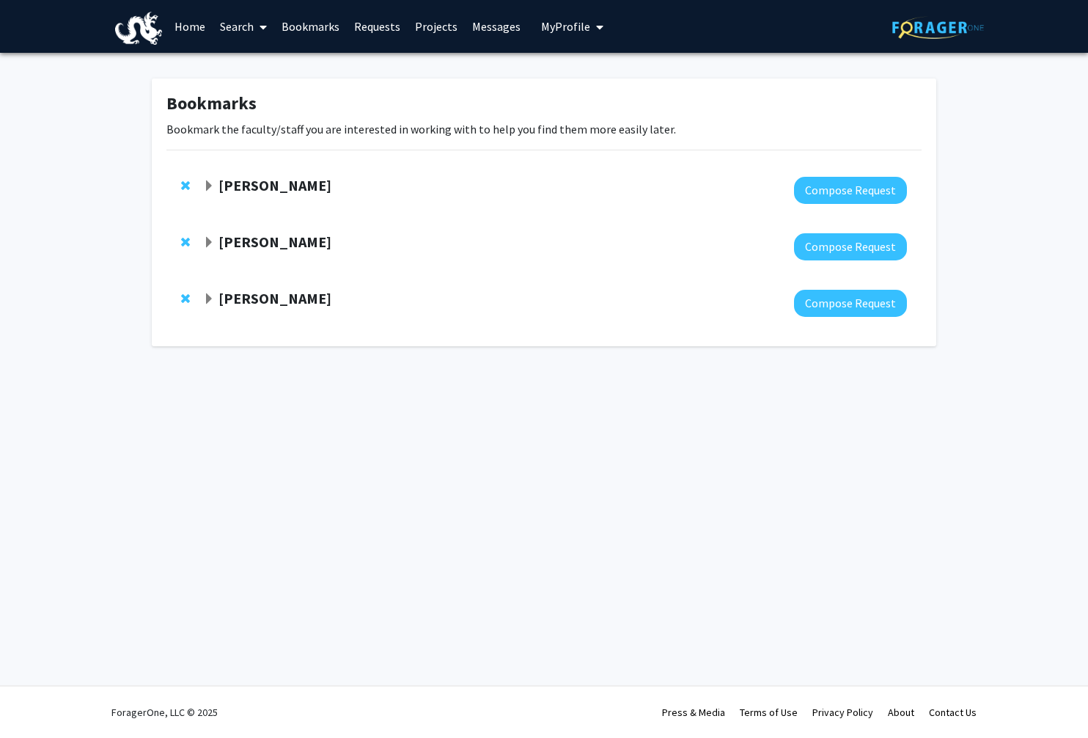
click at [213, 240] on span "Expand Caroline Schauer Bookmark" at bounding box center [209, 243] width 12 height 12
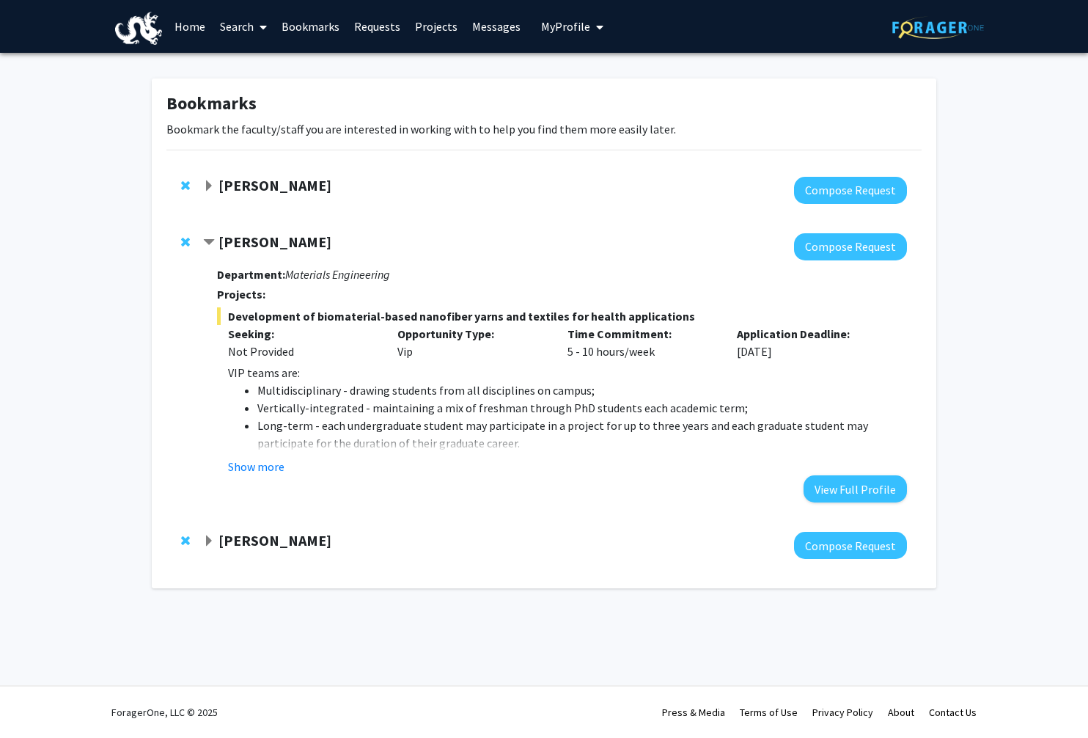
click at [299, 235] on strong "[PERSON_NAME]" at bounding box center [274, 241] width 113 height 18
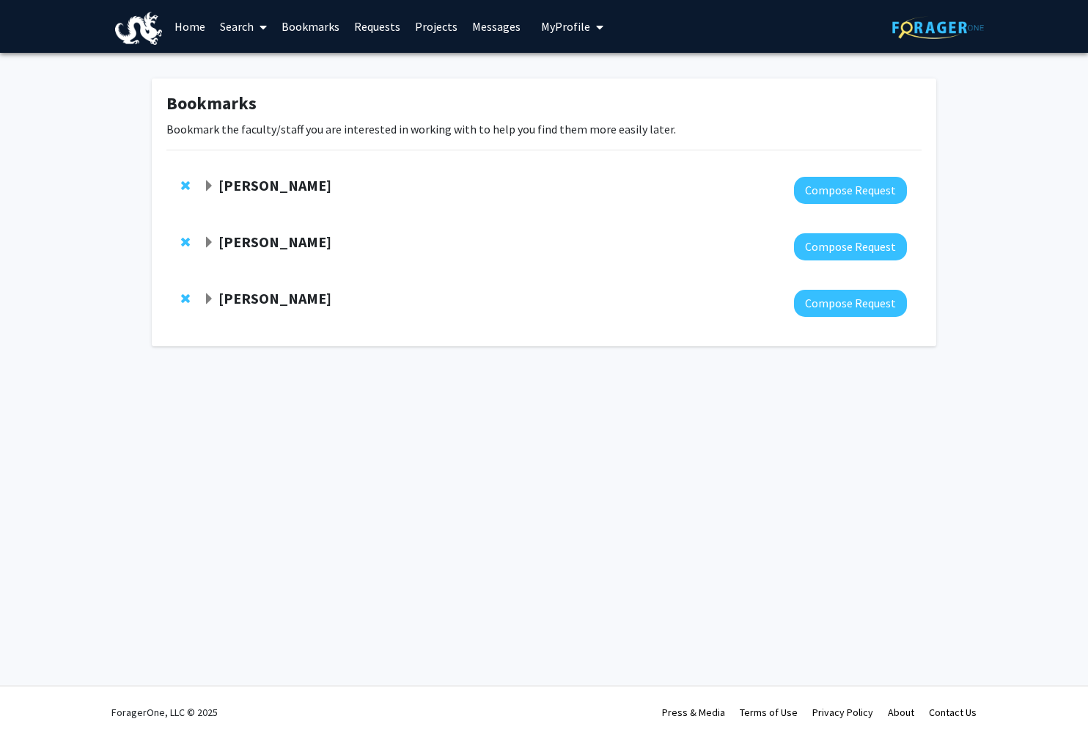
click at [297, 253] on div at bounding box center [555, 246] width 704 height 27
click at [270, 240] on strong "[PERSON_NAME]" at bounding box center [274, 241] width 113 height 18
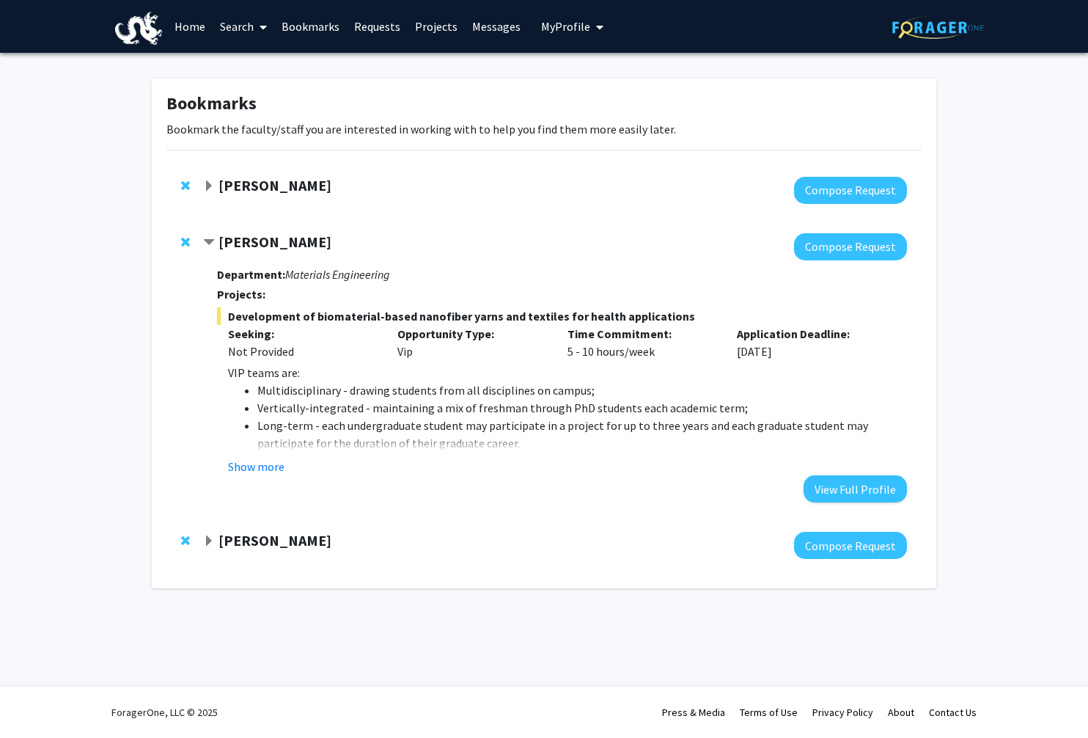
drag, startPoint x: 218, startPoint y: 240, endPoint x: 334, endPoint y: 240, distance: 115.1
click at [334, 240] on div "[PERSON_NAME]" at bounding box center [361, 242] width 317 height 18
click at [261, 539] on strong "[PERSON_NAME]" at bounding box center [274, 540] width 113 height 18
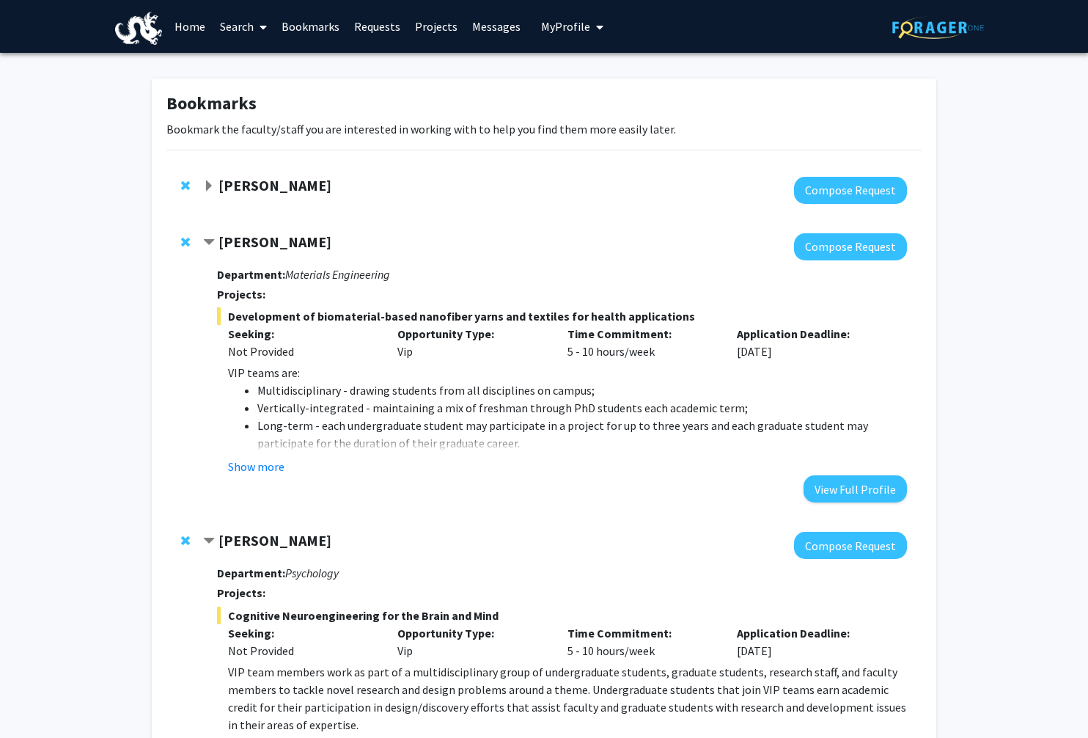
click at [252, 545] on strong "[PERSON_NAME]" at bounding box center [274, 540] width 113 height 18
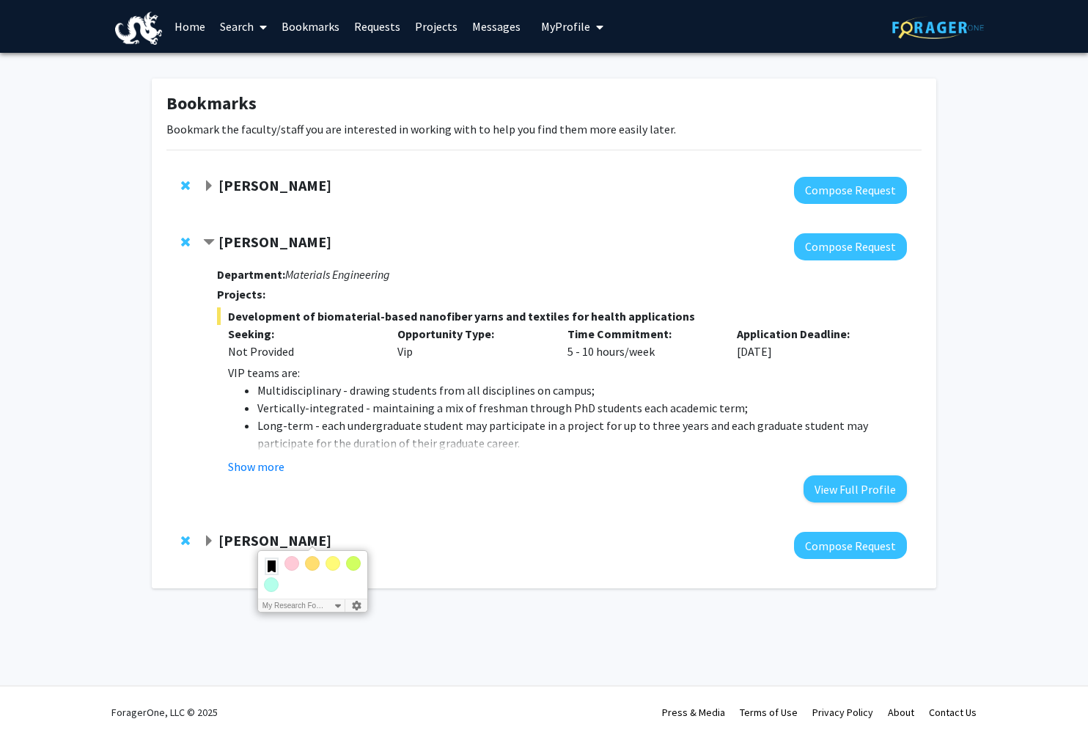
click at [232, 542] on strong "[PERSON_NAME]" at bounding box center [274, 540] width 113 height 18
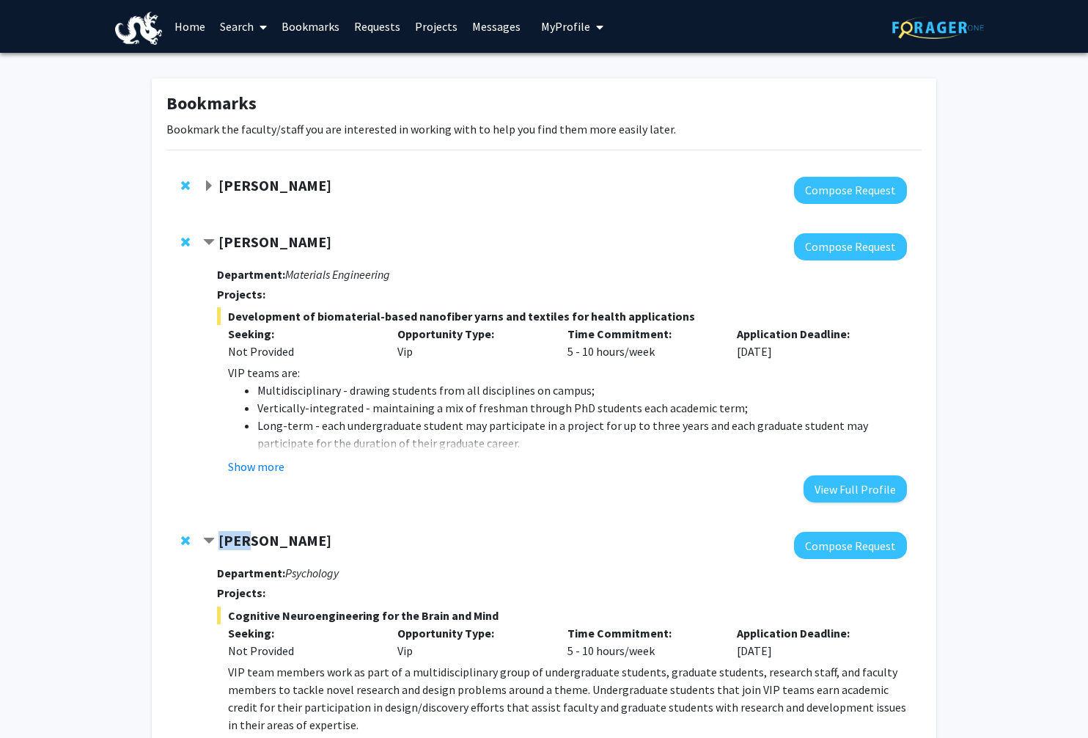
click at [232, 542] on strong "[PERSON_NAME]" at bounding box center [274, 540] width 113 height 18
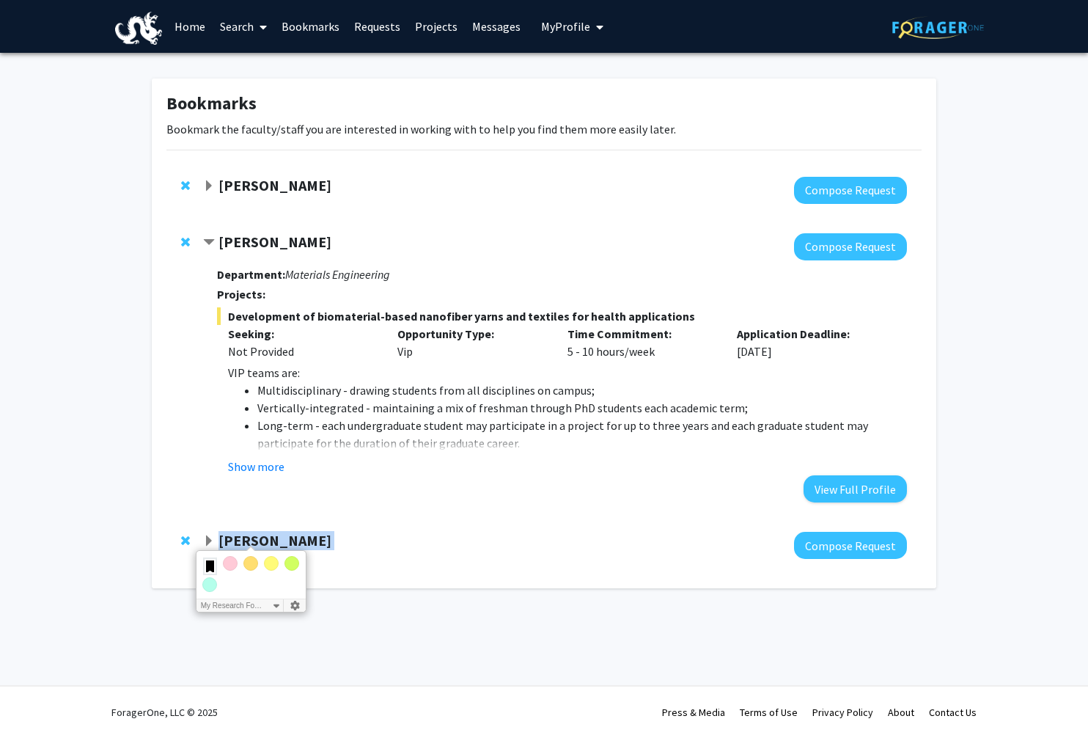
click at [232, 542] on strong "[PERSON_NAME]" at bounding box center [274, 540] width 113 height 18
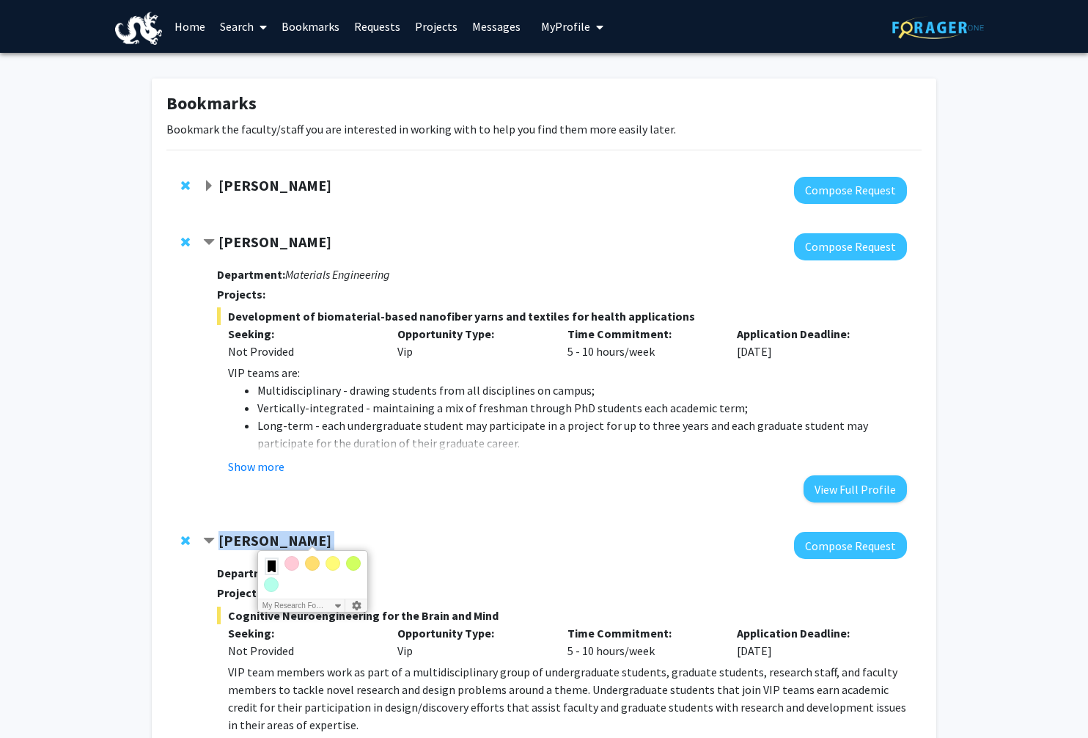
copy strong "[PERSON_NAME]"
